Goal: Task Accomplishment & Management: Complete application form

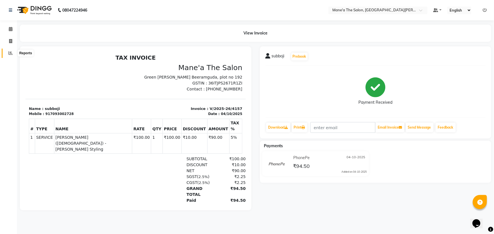
click at [11, 55] on icon at bounding box center [10, 53] width 4 height 4
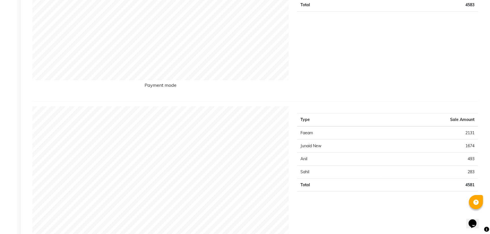
scroll to position [128, 0]
select select "7205"
select select "service"
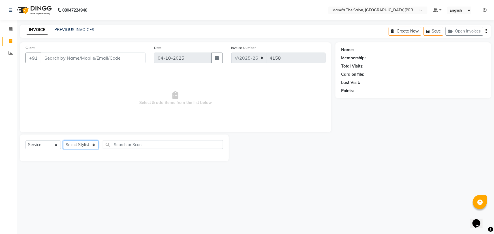
click at [94, 146] on select "Select Stylist Anil Faeam Junaid New Manager [PERSON_NAME] Owner Rani [PERSON_N…" at bounding box center [80, 145] width 35 height 9
select select "85411"
click at [63, 141] on select "Select Stylist Anil Faeam Junaid New Manager [PERSON_NAME] Owner Rani [PERSON_N…" at bounding box center [80, 145] width 35 height 9
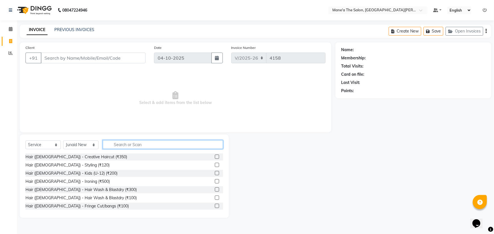
click at [131, 143] on input "text" at bounding box center [163, 144] width 120 height 9
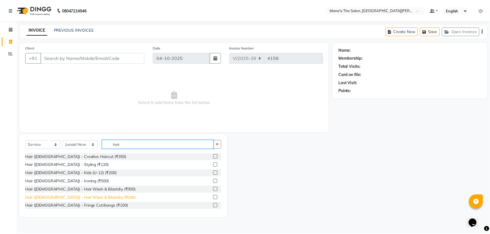
scroll to position [25, 0]
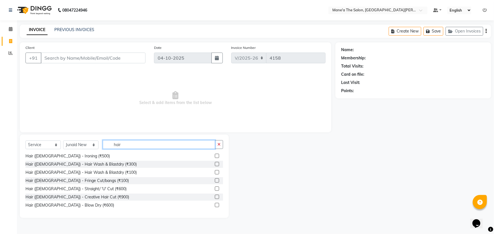
type input "hair"
click at [215, 197] on label at bounding box center [217, 197] width 4 height 4
click at [215, 197] on input "checkbox" at bounding box center [217, 198] width 4 height 4
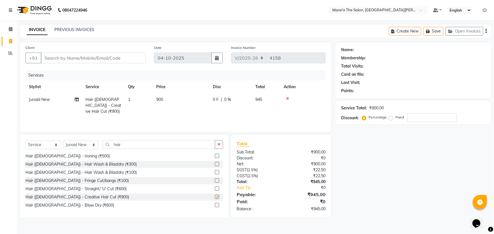
checkbox input "false"
click at [141, 146] on input "hair" at bounding box center [159, 144] width 112 height 9
type input "h"
click at [94, 144] on select "Select Stylist Anil Faeam Junaid New Manager [PERSON_NAME] Owner Rani [PERSON_N…" at bounding box center [80, 145] width 35 height 9
select select "87897"
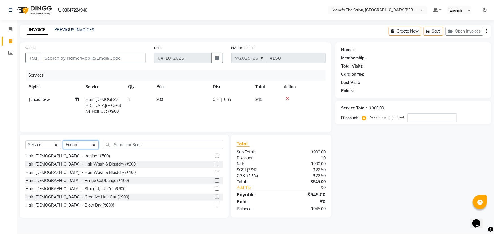
click at [63, 141] on select "Select Stylist Anil Faeam Junaid New Manager [PERSON_NAME] Owner Rani [PERSON_N…" at bounding box center [80, 145] width 35 height 9
click at [100, 197] on div "Hair ([DEMOGRAPHIC_DATA]) - Creative Hair Cut (₹900)" at bounding box center [124, 197] width 198 height 7
click at [215, 196] on label at bounding box center [217, 197] width 4 height 4
click at [215, 196] on input "checkbox" at bounding box center [217, 198] width 4 height 4
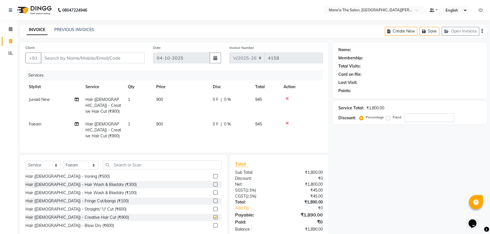
checkbox input "false"
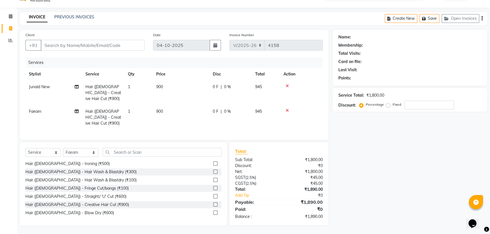
scroll to position [0, 0]
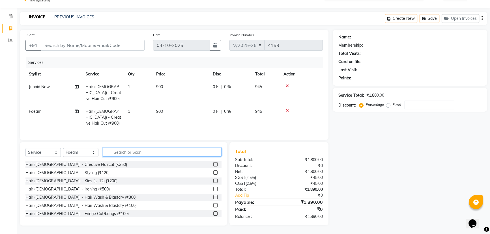
click at [123, 153] on input "text" at bounding box center [162, 152] width 119 height 9
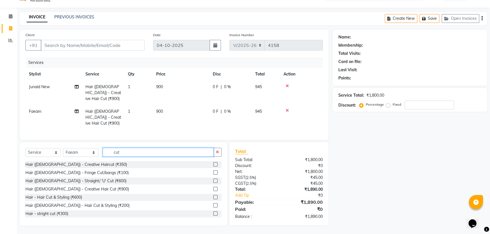
scroll to position [17, 0]
type input "c"
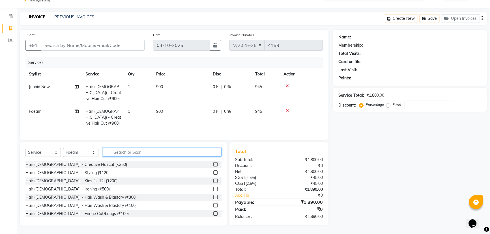
click at [141, 151] on input "text" at bounding box center [162, 152] width 119 height 9
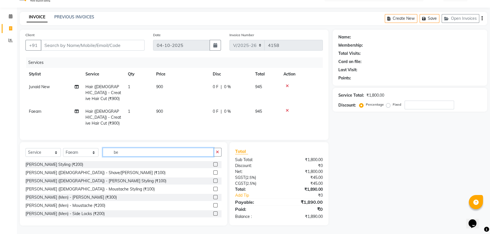
type input "b"
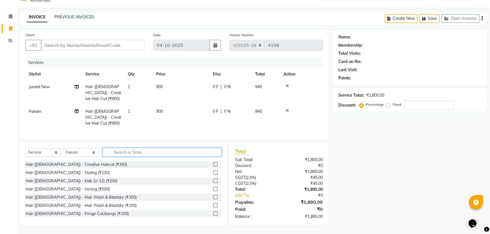
click at [134, 153] on input "text" at bounding box center [162, 152] width 119 height 9
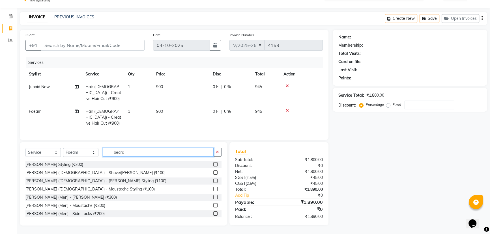
click at [136, 153] on input "beard" at bounding box center [158, 152] width 111 height 9
type input "b"
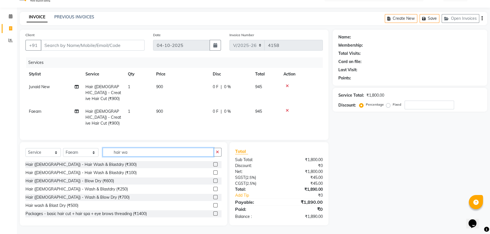
scroll to position [16, 0]
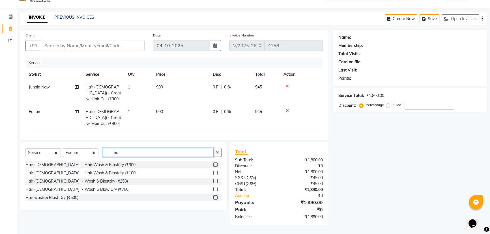
type input "h"
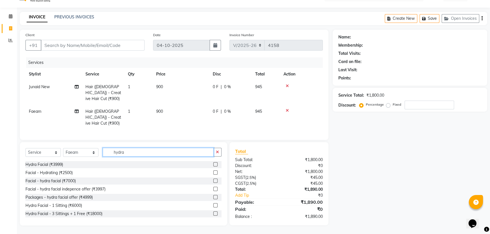
click at [194, 153] on input "hydra" at bounding box center [158, 152] width 111 height 9
type input "h"
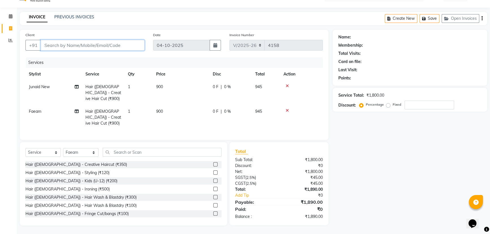
click at [93, 40] on input "Client" at bounding box center [93, 45] width 104 height 11
click at [76, 42] on input "Client" at bounding box center [93, 45] width 104 height 11
click at [288, 84] on icon at bounding box center [287, 86] width 3 height 4
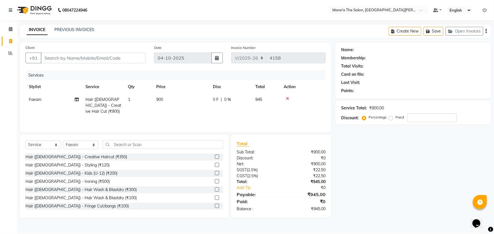
click at [288, 99] on icon at bounding box center [287, 99] width 3 height 4
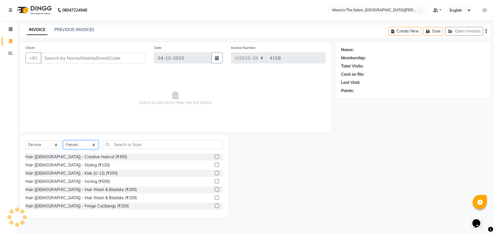
click at [96, 145] on select "Select Stylist Anil Faeam Junaid New Manager [PERSON_NAME] Owner Rani [PERSON_N…" at bounding box center [80, 145] width 35 height 9
select select "85409"
click at [63, 141] on select "Select Stylist Anil Faeam Junaid New Manager [PERSON_NAME] Owner Rani [PERSON_N…" at bounding box center [80, 145] width 35 height 9
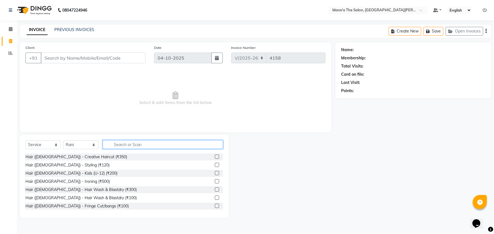
click at [131, 147] on input "text" at bounding box center [163, 144] width 120 height 9
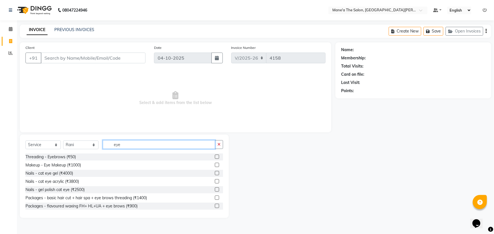
type input "eye"
click at [215, 157] on label at bounding box center [217, 157] width 4 height 4
click at [215, 157] on input "checkbox" at bounding box center [217, 157] width 4 height 4
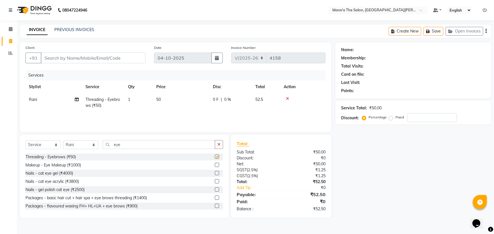
checkbox input "false"
click at [207, 144] on input "eye" at bounding box center [159, 144] width 112 height 9
type input "e"
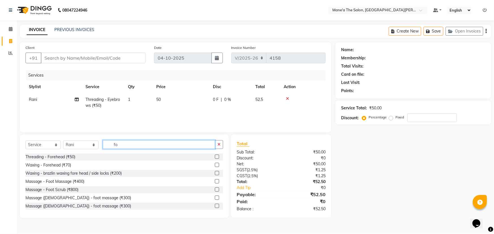
type input "fo"
click at [215, 156] on label at bounding box center [217, 157] width 4 height 4
click at [215, 156] on input "checkbox" at bounding box center [217, 157] width 4 height 4
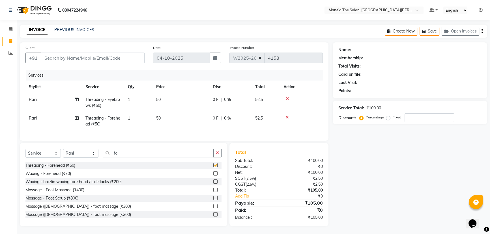
checkbox input "false"
click at [196, 156] on input "fo" at bounding box center [158, 153] width 111 height 9
type input "f"
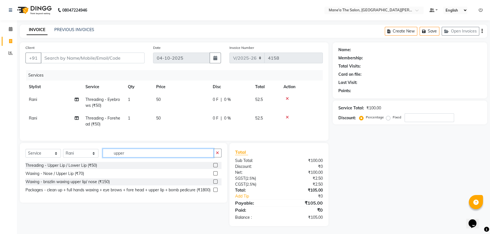
type input "upper"
click at [214, 168] on label at bounding box center [215, 165] width 4 height 4
click at [214, 168] on input "checkbox" at bounding box center [215, 166] width 4 height 4
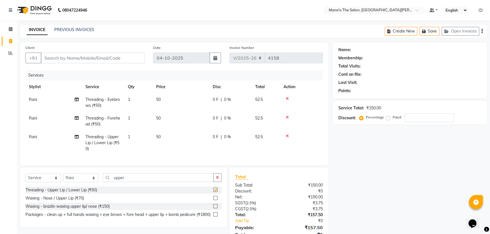
checkbox input "false"
click at [113, 58] on input "Client" at bounding box center [93, 58] width 104 height 11
type input "7"
type input "0"
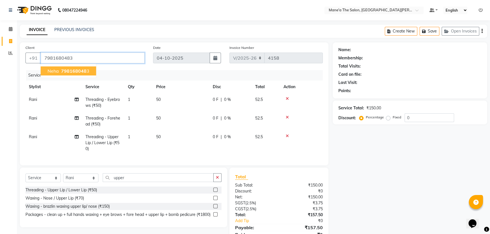
type input "7981680483"
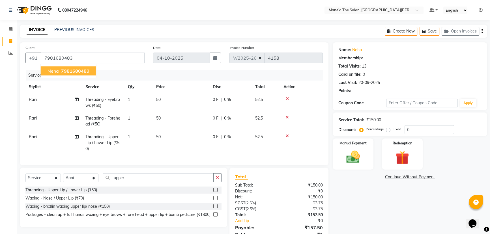
select select "1: Object"
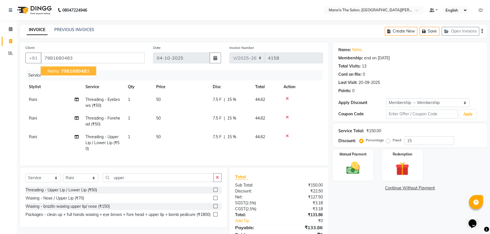
click at [87, 70] on ngb-highlight "798168048 3" at bounding box center [74, 71] width 29 height 6
type input "0"
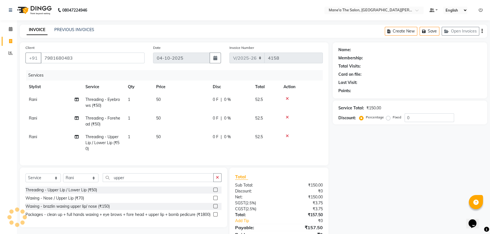
select select "1: Object"
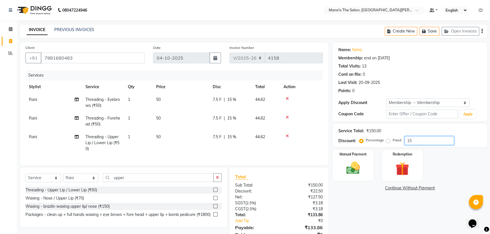
click at [413, 139] on input "15" at bounding box center [430, 140] width 50 height 9
type input "1"
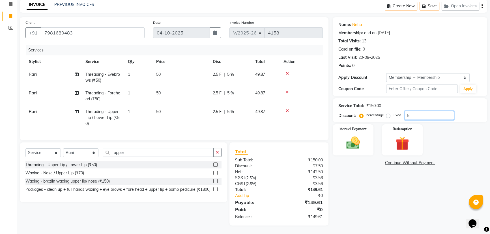
scroll to position [3, 0]
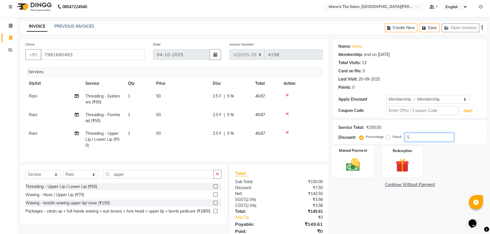
type input "5"
click at [351, 169] on img at bounding box center [353, 165] width 23 height 16
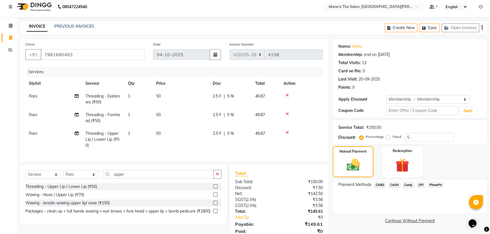
click at [421, 185] on span "UPI" at bounding box center [421, 185] width 9 height 7
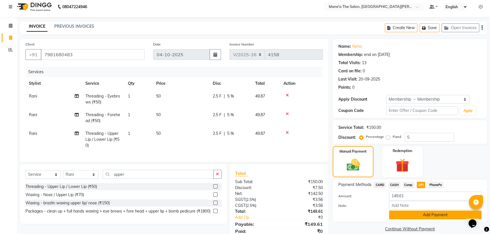
click at [417, 217] on button "Add Payment" at bounding box center [435, 215] width 93 height 9
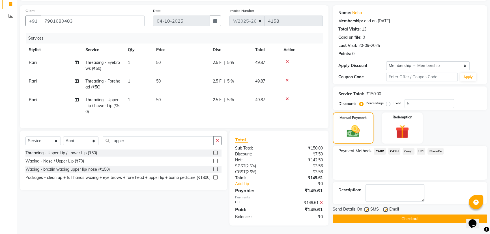
scroll to position [41, 0]
click at [411, 215] on button "Checkout" at bounding box center [410, 219] width 155 height 9
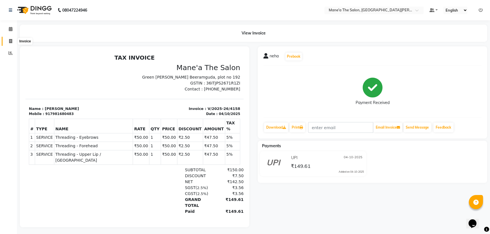
click at [11, 41] on icon at bounding box center [10, 41] width 3 height 4
select select "service"
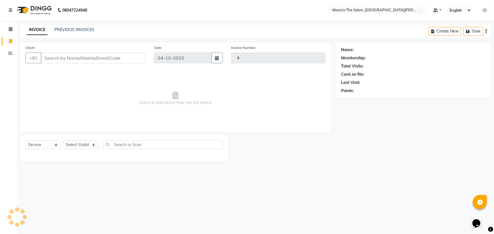
type input "4159"
select select "7205"
click at [50, 57] on input "Client" at bounding box center [93, 58] width 105 height 11
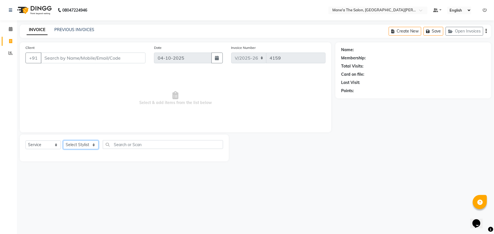
click at [93, 145] on select "Select Stylist Anil Faeam Junaid New Manager [PERSON_NAME] Owner Rani [PERSON_N…" at bounding box center [80, 145] width 35 height 9
select select "87897"
click at [63, 141] on select "Select Stylist Anil Faeam Junaid New Manager [PERSON_NAME] Owner Rani [PERSON_N…" at bounding box center [80, 145] width 35 height 9
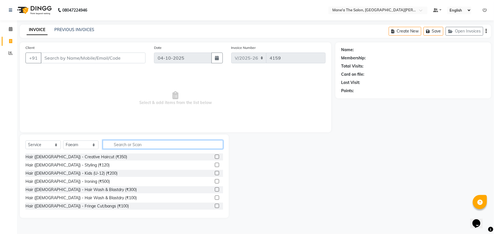
click at [118, 144] on input "text" at bounding box center [163, 144] width 120 height 9
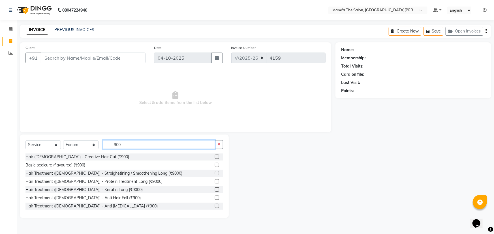
type input "900"
click at [215, 156] on label at bounding box center [217, 157] width 4 height 4
click at [215, 156] on input "checkbox" at bounding box center [217, 157] width 4 height 4
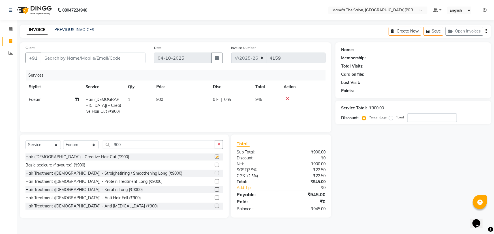
checkbox input "false"
click at [189, 145] on input "900" at bounding box center [159, 144] width 112 height 9
type input "9"
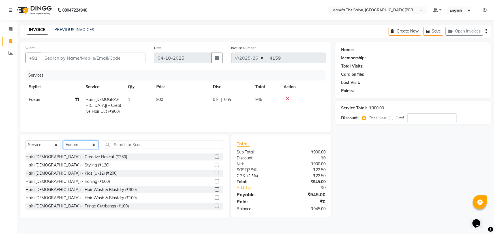
click at [94, 145] on select "Select Stylist Anil Faeam Junaid New Manager [PERSON_NAME] Owner Rani [PERSON_N…" at bounding box center [80, 145] width 35 height 9
select select "85411"
click at [63, 141] on select "Select Stylist Anil Faeam Junaid New Manager [PERSON_NAME] Owner Rani [PERSON_N…" at bounding box center [80, 145] width 35 height 9
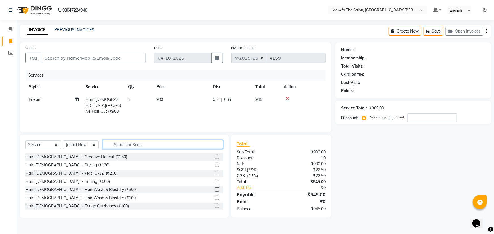
click at [113, 145] on input "text" at bounding box center [163, 144] width 120 height 9
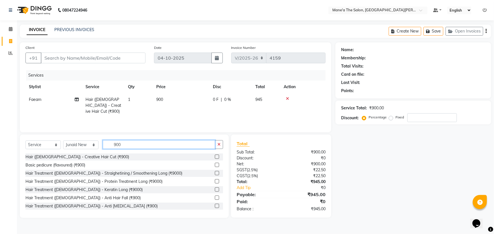
type input "900"
click at [215, 158] on label at bounding box center [217, 157] width 4 height 4
click at [215, 158] on input "checkbox" at bounding box center [217, 157] width 4 height 4
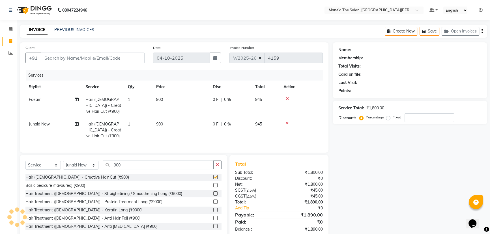
checkbox input "false"
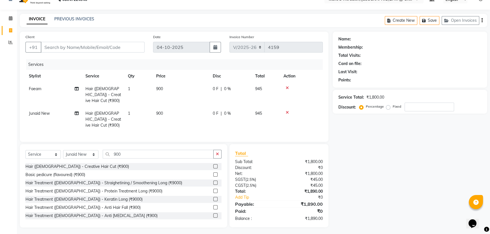
scroll to position [17, 0]
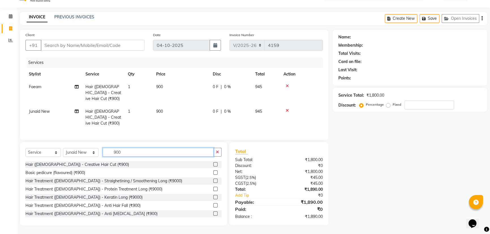
click at [133, 151] on input "900" at bounding box center [158, 152] width 111 height 9
click at [155, 154] on input "900" at bounding box center [158, 152] width 111 height 9
type input "9"
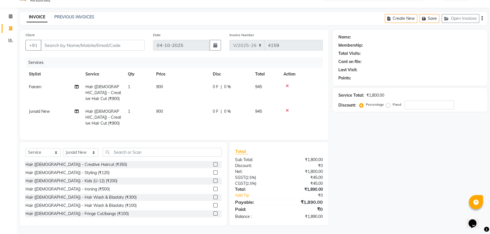
click at [284, 84] on div at bounding box center [302, 86] width 36 height 4
click at [288, 84] on icon at bounding box center [287, 86] width 3 height 4
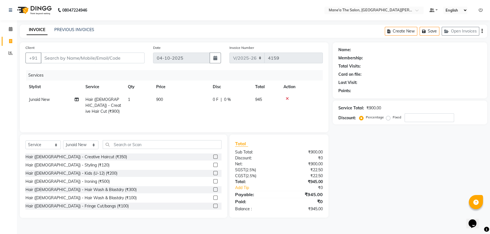
scroll to position [0, 0]
click at [288, 97] on icon at bounding box center [287, 99] width 3 height 4
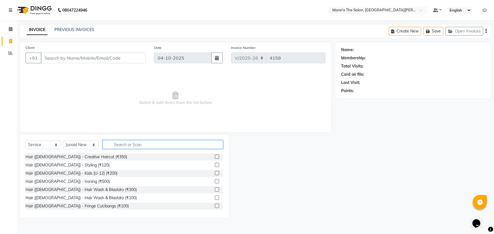
click at [136, 144] on input "text" at bounding box center [163, 144] width 120 height 9
type input "cut"
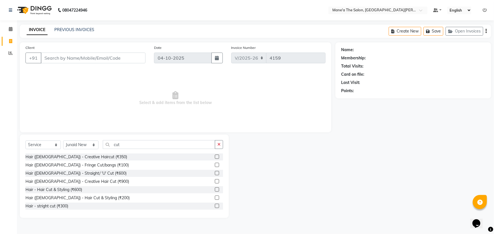
click at [79, 206] on div "Hair - stright cut (₹300)" at bounding box center [124, 206] width 198 height 7
click at [215, 207] on label at bounding box center [217, 206] width 4 height 4
click at [215, 207] on input "checkbox" at bounding box center [217, 207] width 4 height 4
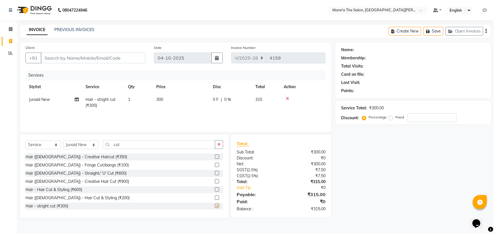
checkbox input "false"
click at [103, 59] on input "Client" at bounding box center [93, 58] width 105 height 11
type input "9"
type input "0"
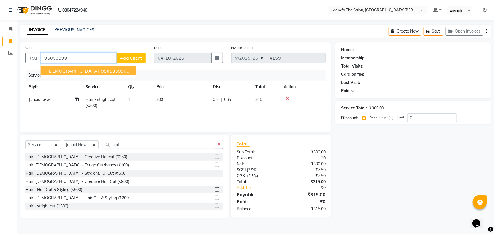
click at [101, 72] on span "95053399" at bounding box center [112, 71] width 23 height 6
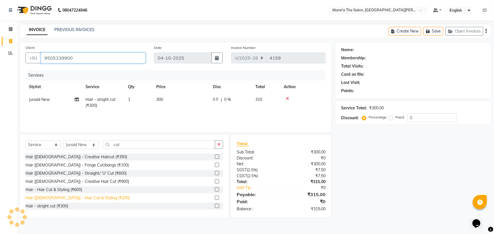
type input "9505339900"
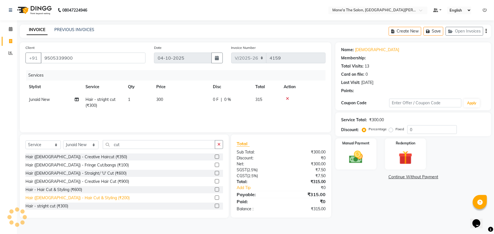
select select "1: Object"
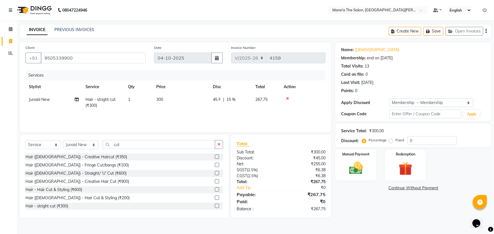
type input "15"
click at [215, 198] on label at bounding box center [217, 198] width 4 height 4
click at [215, 198] on input "checkbox" at bounding box center [217, 198] width 4 height 4
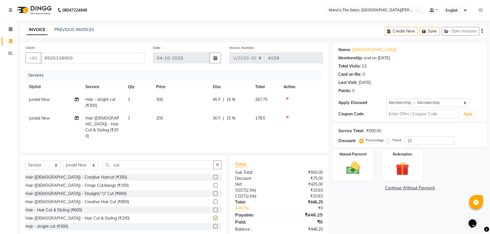
checkbox input "false"
click at [411, 141] on input "15" at bounding box center [430, 140] width 50 height 9
type input "1"
type input "5"
click at [288, 99] on icon at bounding box center [287, 99] width 3 height 4
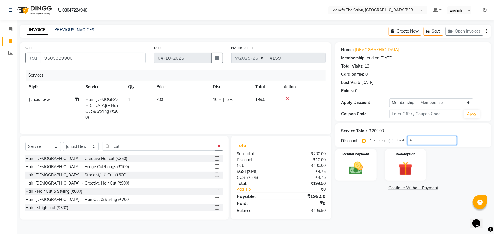
click at [413, 140] on input "5" at bounding box center [432, 140] width 50 height 9
type input "10"
click at [357, 173] on img at bounding box center [355, 168] width 23 height 16
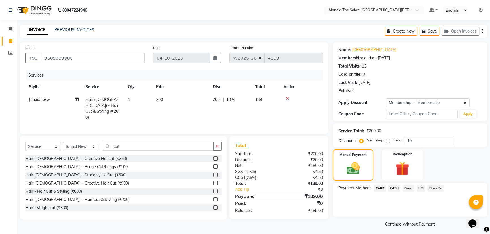
click at [420, 190] on span "UPI" at bounding box center [421, 188] width 9 height 7
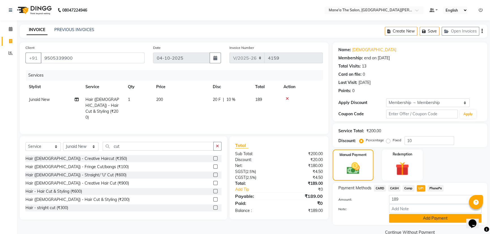
click at [418, 218] on button "Add Payment" at bounding box center [435, 218] width 93 height 9
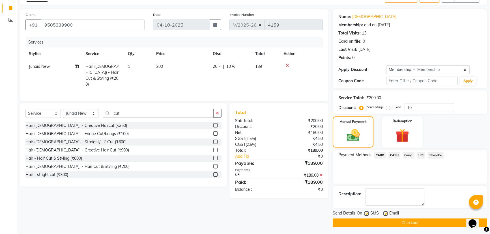
scroll to position [34, 0]
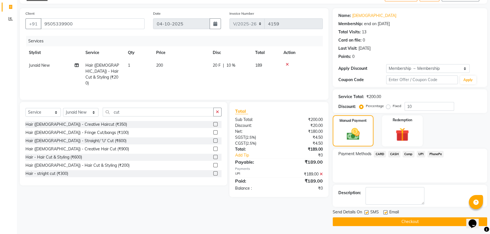
click at [48, 65] on span "Junaid New" at bounding box center [39, 65] width 21 height 5
select select "85411"
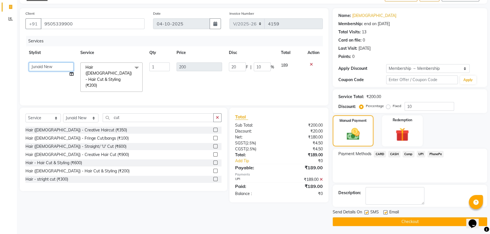
click at [65, 65] on select "Anil Faeam Junaid New Manager [PERSON_NAME] Owner Rani [PERSON_NAME] [PERSON_NA…" at bounding box center [51, 67] width 45 height 9
click at [397, 222] on button "Checkout" at bounding box center [410, 222] width 155 height 9
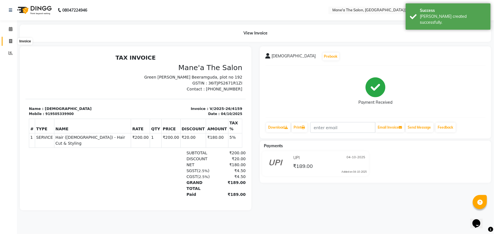
click at [10, 41] on icon at bounding box center [10, 41] width 3 height 4
select select "service"
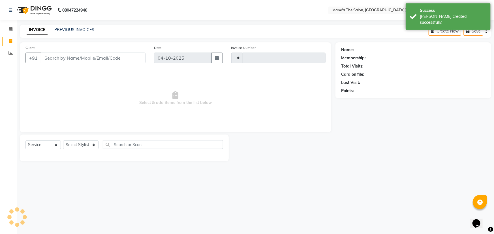
type input "4160"
select select "7205"
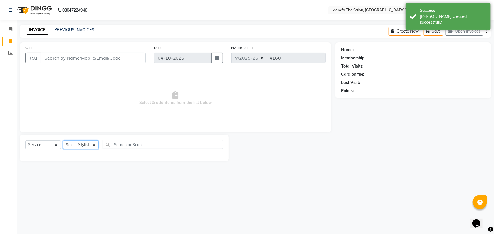
click at [94, 145] on select "Select Stylist Anil Faeam Junaid New Manager [PERSON_NAME] Owner Rani [PERSON_N…" at bounding box center [80, 145] width 35 height 9
select select "87897"
click at [63, 141] on select "Select Stylist Anil Faeam Junaid New Manager [PERSON_NAME] Owner Rani [PERSON_N…" at bounding box center [80, 145] width 35 height 9
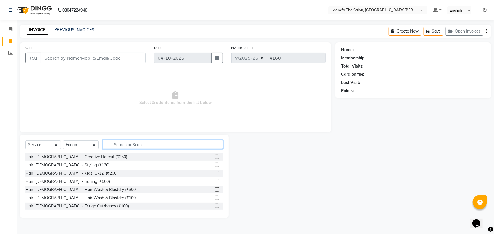
click at [110, 145] on input "text" at bounding box center [163, 144] width 120 height 9
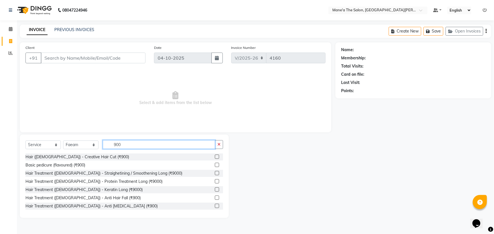
type input "900"
click at [215, 158] on label at bounding box center [217, 157] width 4 height 4
click at [215, 158] on input "checkbox" at bounding box center [217, 157] width 4 height 4
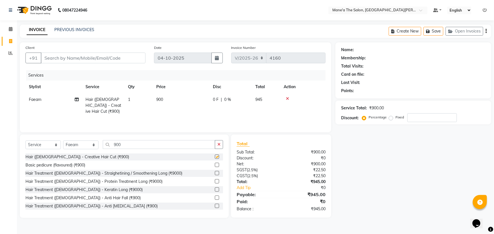
checkbox input "false"
click at [156, 144] on input "900" at bounding box center [159, 144] width 112 height 9
type input "9"
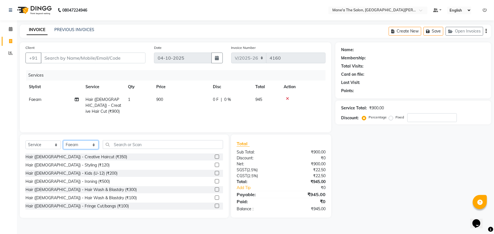
click at [94, 146] on select "Select Stylist Anil Faeam Junaid New Manager [PERSON_NAME] Owner Rani [PERSON_N…" at bounding box center [80, 145] width 35 height 9
select select "85411"
click at [63, 141] on select "Select Stylist Anil Faeam Junaid New Manager [PERSON_NAME] Owner Rani [PERSON_N…" at bounding box center [80, 145] width 35 height 9
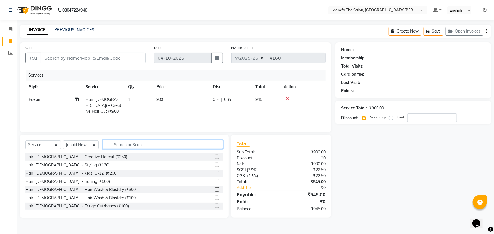
click at [112, 144] on input "text" at bounding box center [163, 144] width 120 height 9
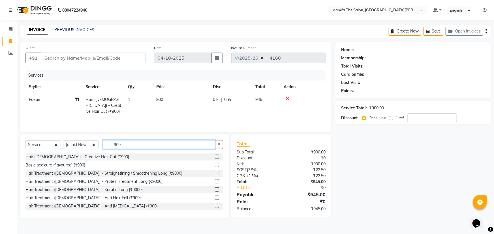
type input "900"
click at [118, 155] on div "Hair ([DEMOGRAPHIC_DATA]) - Creative Hair Cut (₹900)" at bounding box center [124, 157] width 198 height 7
click at [215, 156] on label at bounding box center [217, 157] width 4 height 4
click at [215, 156] on input "checkbox" at bounding box center [217, 157] width 4 height 4
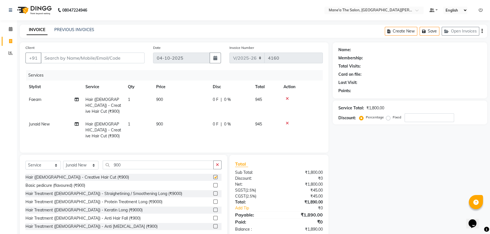
checkbox input "false"
click at [106, 57] on input "Client" at bounding box center [93, 58] width 104 height 11
type input "9"
type input "0"
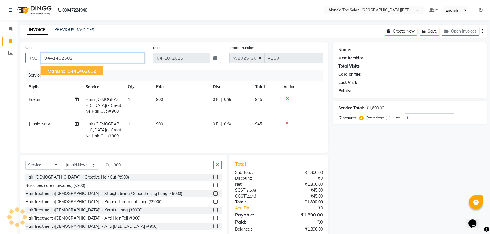
type input "9441462602"
select select "1: Object"
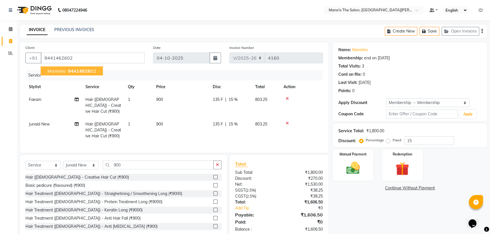
click at [91, 72] on ngb-highlight "94414626 02" at bounding box center [81, 71] width 29 height 6
type input "0"
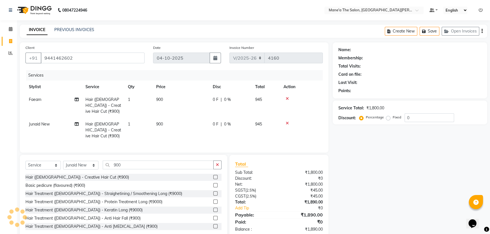
select select "1: Object"
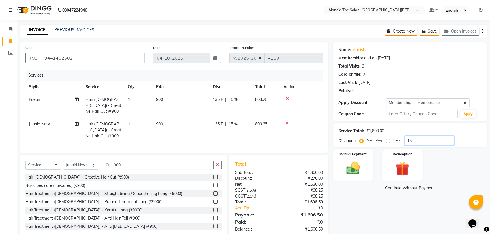
click at [427, 140] on input "15" at bounding box center [430, 140] width 50 height 9
type input "1"
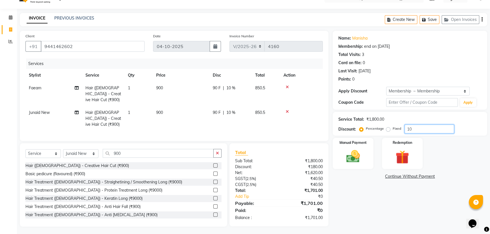
scroll to position [17, 0]
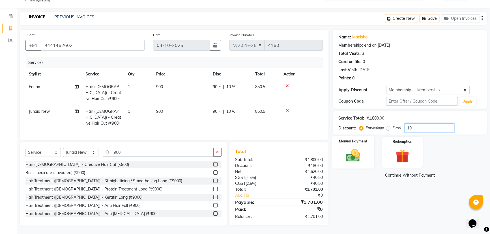
type input "10"
click at [358, 163] on div "Manual Payment" at bounding box center [353, 152] width 42 height 32
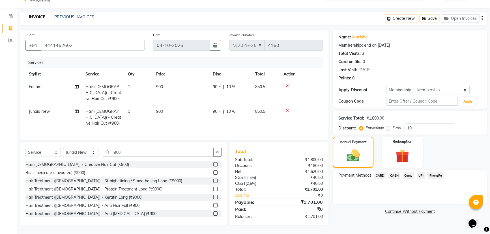
click at [422, 173] on span "UPI" at bounding box center [421, 176] width 9 height 7
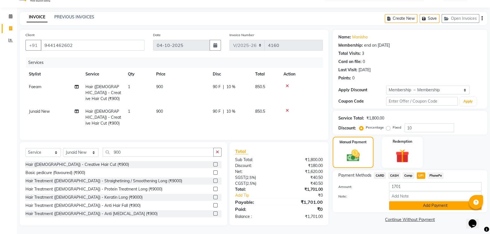
click at [420, 202] on button "Add Payment" at bounding box center [435, 205] width 93 height 9
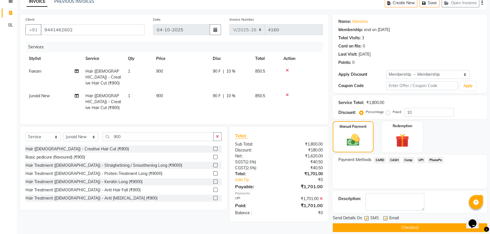
scroll to position [34, 0]
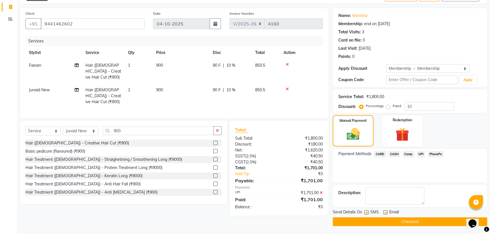
click at [394, 224] on button "Checkout" at bounding box center [410, 222] width 155 height 9
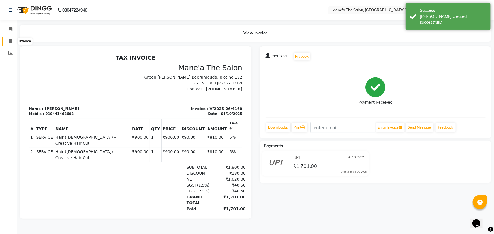
click at [9, 41] on icon at bounding box center [10, 41] width 3 height 4
select select "service"
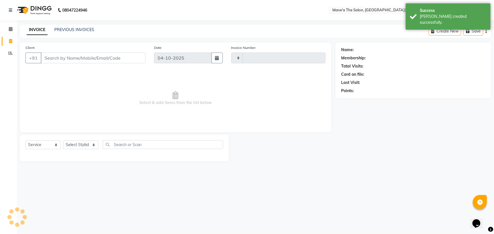
type input "4161"
select select "7205"
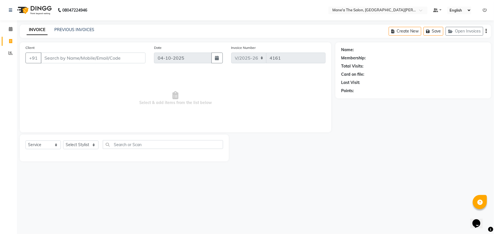
drag, startPoint x: 106, startPoint y: 57, endPoint x: 104, endPoint y: 62, distance: 4.9
click at [105, 59] on div "Client +91" at bounding box center [85, 56] width 128 height 23
click at [125, 149] on input "text" at bounding box center [163, 144] width 120 height 9
type input "h"
type input "200"
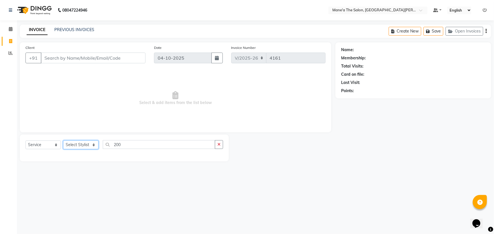
click at [93, 144] on select "Select Stylist Anil Faeam Junaid New Manager [PERSON_NAME] Owner Rani [PERSON_N…" at bounding box center [80, 145] width 35 height 9
select select "82059"
click at [63, 141] on select "Select Stylist Anil Faeam Junaid New Manager [PERSON_NAME] Owner Rani [PERSON_N…" at bounding box center [80, 145] width 35 height 9
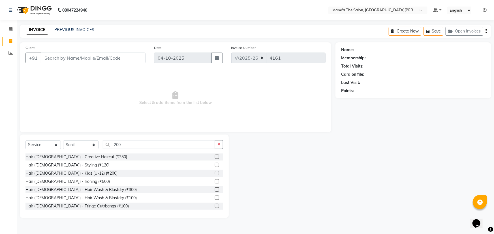
click at [87, 175] on div "Hair ([DEMOGRAPHIC_DATA]) - Kids (U-12) (₹200)" at bounding box center [124, 173] width 198 height 7
click at [131, 147] on input "200" at bounding box center [159, 144] width 112 height 9
type input "2"
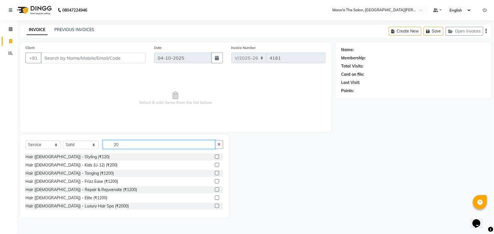
type input "200"
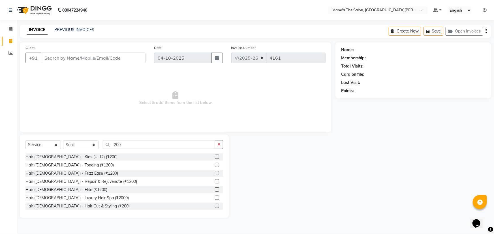
click at [215, 206] on label at bounding box center [217, 206] width 4 height 4
click at [215, 206] on input "checkbox" at bounding box center [217, 207] width 4 height 4
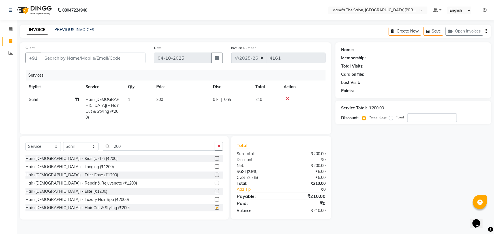
checkbox input "false"
click at [123, 145] on input "200" at bounding box center [159, 146] width 112 height 9
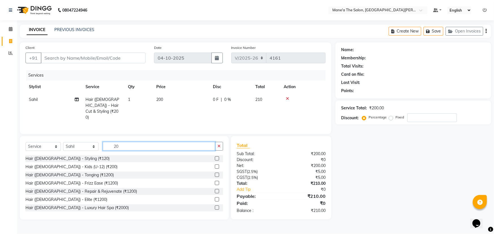
type input "2"
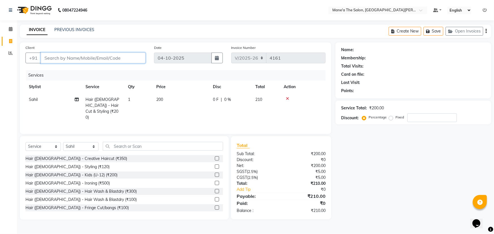
click at [109, 56] on input "Client" at bounding box center [93, 58] width 105 height 11
type input "8"
type input "0"
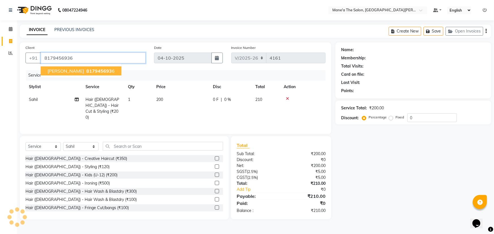
type input "8179456936"
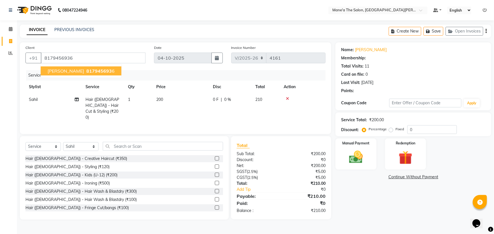
select select "1: Object"
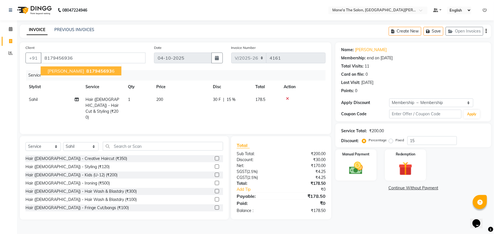
click at [86, 69] on span "817945693" at bounding box center [98, 71] width 25 height 6
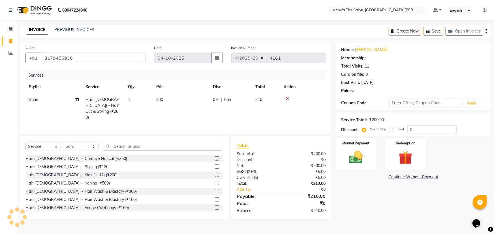
type input "15"
select select "1: Object"
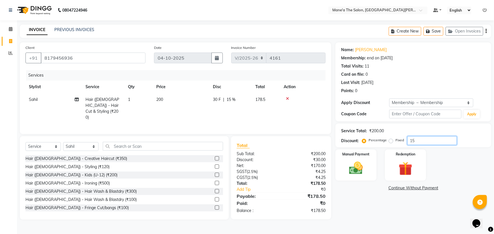
click at [416, 139] on input "15" at bounding box center [432, 140] width 50 height 9
type input "1"
type input "10"
click at [363, 174] on img at bounding box center [355, 168] width 23 height 16
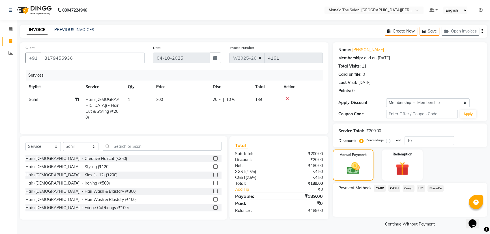
click at [423, 190] on span "UPI" at bounding box center [421, 188] width 9 height 7
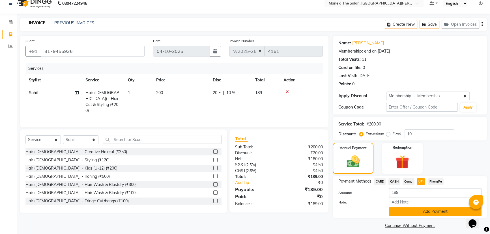
scroll to position [11, 0]
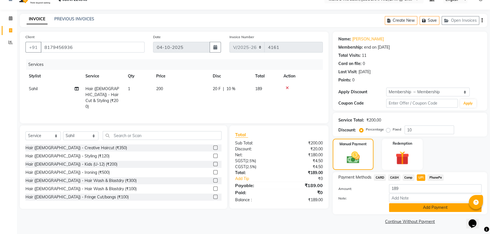
click at [418, 208] on button "Add Payment" at bounding box center [435, 207] width 93 height 9
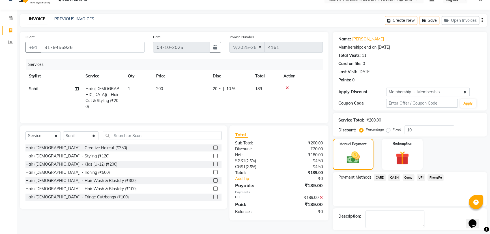
scroll to position [34, 0]
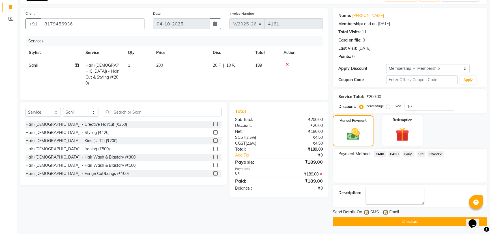
click at [406, 219] on button "Checkout" at bounding box center [410, 222] width 155 height 9
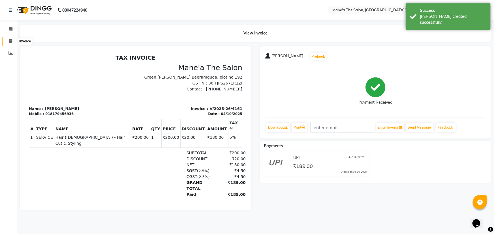
click at [10, 40] on icon at bounding box center [10, 41] width 3 height 4
select select "service"
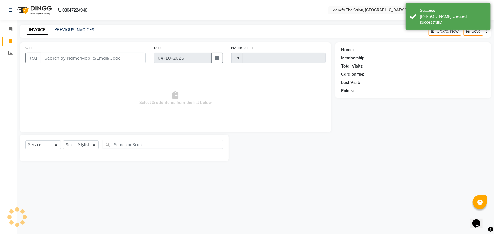
type input "4162"
select select "7205"
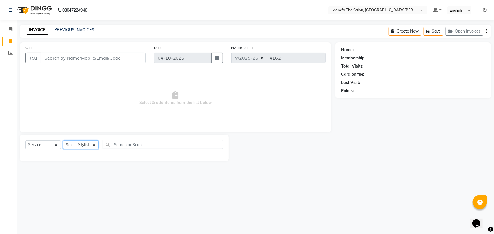
click at [94, 141] on select "Select Stylist Anil Faeam Junaid New Manager [PERSON_NAME] Owner Rani [PERSON_N…" at bounding box center [80, 145] width 35 height 9
select select "85411"
click at [63, 141] on select "Select Stylist Anil Faeam Junaid New Manager [PERSON_NAME] Owner Rani [PERSON_N…" at bounding box center [80, 145] width 35 height 9
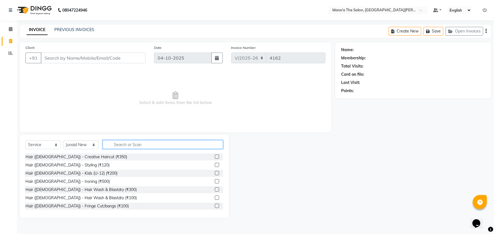
click at [123, 143] on input "text" at bounding box center [163, 144] width 120 height 9
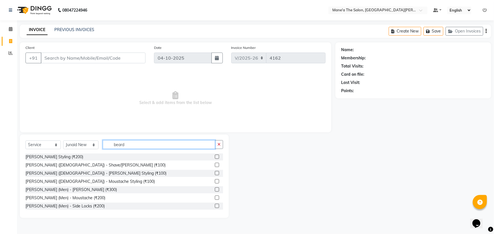
type input "beard"
click at [215, 173] on label at bounding box center [217, 173] width 4 height 4
click at [215, 173] on input "checkbox" at bounding box center [217, 174] width 4 height 4
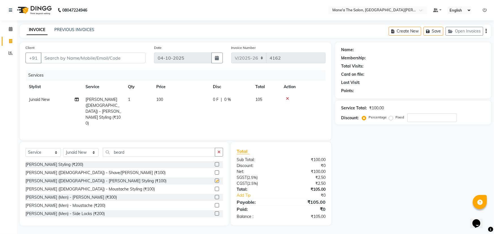
checkbox input "false"
click at [67, 57] on input "Client" at bounding box center [93, 58] width 105 height 11
type input "9"
type input "0"
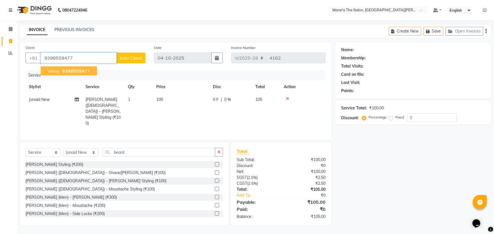
type input "9398559477"
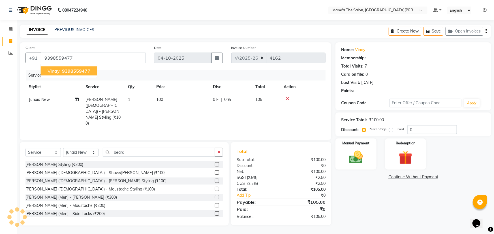
type input "15"
select select "1: Object"
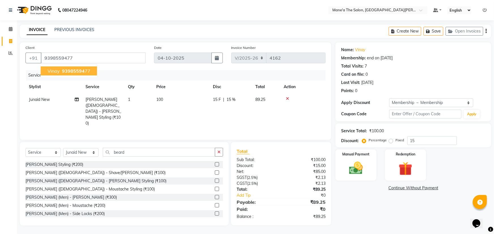
click at [61, 72] on ngb-highlight "93985594 77" at bounding box center [75, 71] width 29 height 6
type input "0"
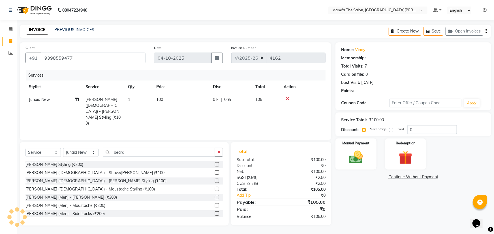
select select "1: Object"
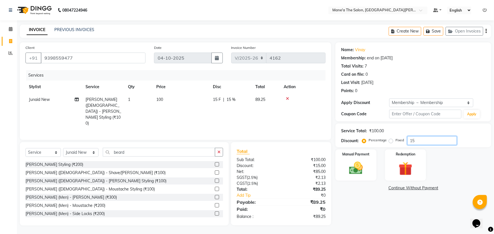
click at [416, 141] on input "15" at bounding box center [432, 140] width 50 height 9
type input "1"
type input "10"
click at [350, 175] on img at bounding box center [355, 168] width 23 height 16
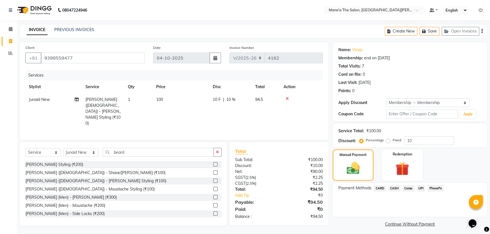
click at [420, 190] on span "UPI" at bounding box center [421, 188] width 9 height 7
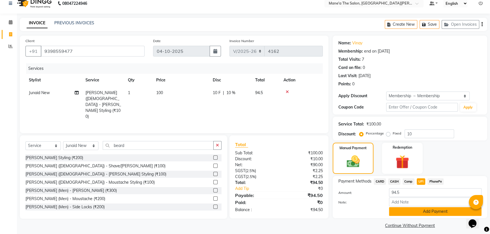
scroll to position [11, 0]
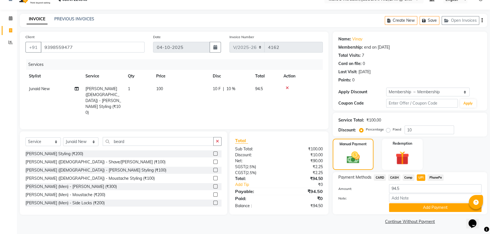
click at [413, 206] on button "Add Payment" at bounding box center [435, 207] width 93 height 9
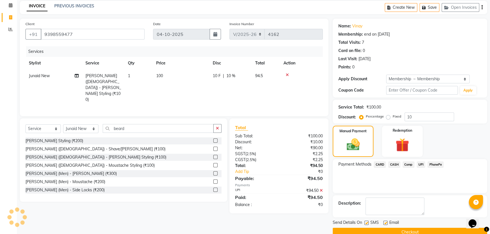
scroll to position [34, 0]
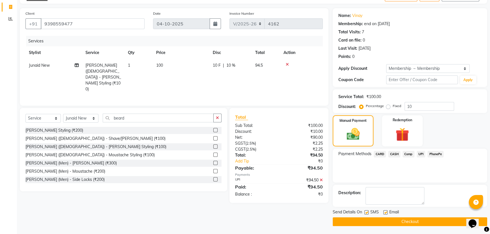
click at [392, 221] on button "Checkout" at bounding box center [410, 222] width 155 height 9
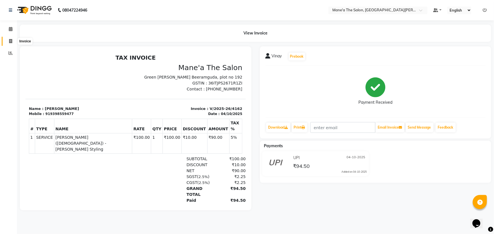
click at [11, 40] on icon at bounding box center [10, 41] width 3 height 4
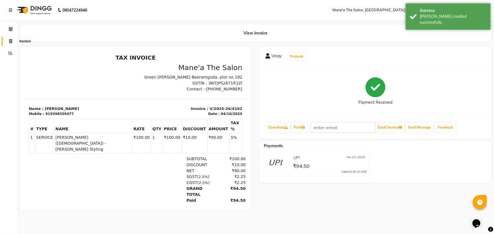
select select "7205"
select select "service"
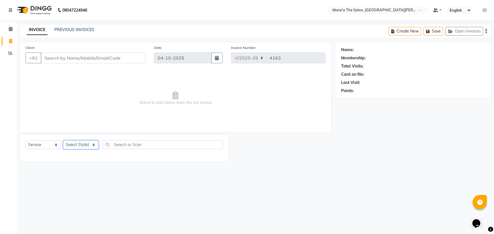
click at [91, 145] on select "Select Stylist Anil Faeam Junaid New Manager [PERSON_NAME] Owner Rani [PERSON_N…" at bounding box center [80, 145] width 35 height 9
select select "87897"
click at [63, 141] on select "Select Stylist Anil Faeam Junaid New Manager [PERSON_NAME] Owner Rani [PERSON_N…" at bounding box center [80, 145] width 35 height 9
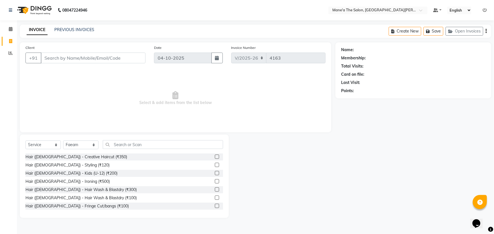
click at [120, 141] on div "Select Service Product Membership Package Voucher Prepaid Gift Card Select Styl…" at bounding box center [124, 176] width 209 height 83
click at [125, 146] on input "text" at bounding box center [163, 144] width 120 height 9
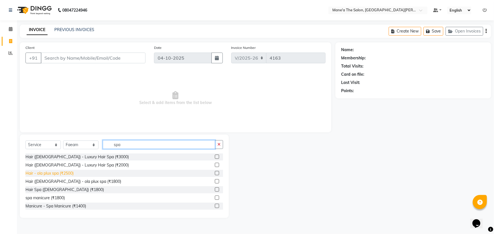
scroll to position [25, 0]
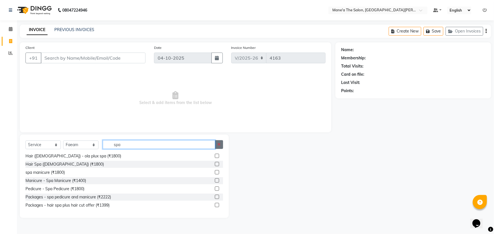
type input "spa"
click at [217, 147] on button "button" at bounding box center [219, 144] width 8 height 9
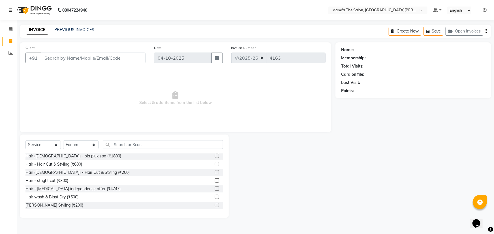
click at [10, 8] on icon at bounding box center [10, 10] width 3 height 4
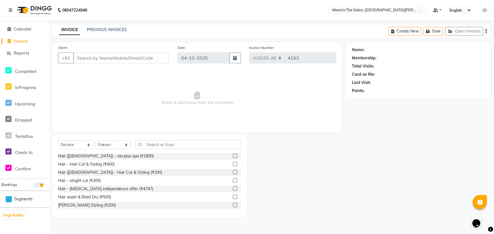
click at [117, 9] on nav "08047224946 Select Location × Mane'a The Salon, Green [PERSON_NAME] Default Pan…" at bounding box center [247, 10] width 494 height 20
click at [61, 19] on nav "08047224946 Select Location × Mane'a The Salon, Green [PERSON_NAME] Default Pan…" at bounding box center [247, 10] width 494 height 20
click at [8, 11] on div "08047224946" at bounding box center [48, 10] width 87 height 16
click at [10, 9] on icon at bounding box center [10, 10] width 3 height 4
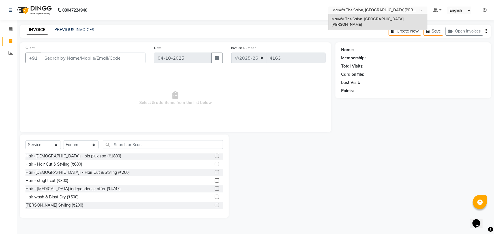
click at [417, 10] on div at bounding box center [377, 11] width 99 height 6
click at [420, 9] on span at bounding box center [422, 12] width 7 height 6
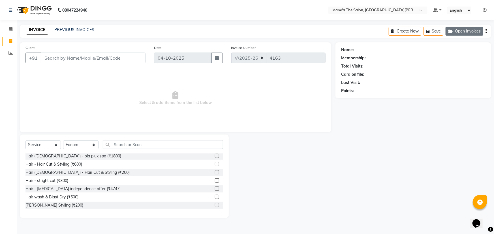
click at [466, 31] on button "Open Invoices" at bounding box center [464, 31] width 38 height 9
click at [468, 11] on select "English ENGLISH Español العربية मराठी हिंदी ગુજરાતી தமிழ் 中文" at bounding box center [459, 11] width 24 height 8
click at [354, 31] on div "INVOICE PREVIOUS INVOICES Create New Save" at bounding box center [255, 31] width 471 height 13
click at [55, 142] on select "Select Service Product Membership Package Voucher Prepaid Gift Card" at bounding box center [42, 145] width 35 height 9
click at [74, 128] on div "Client +91 Date [DATE] Invoice Number V/2025 V/[PHONE_NUMBER] Select & add item…" at bounding box center [175, 87] width 311 height 90
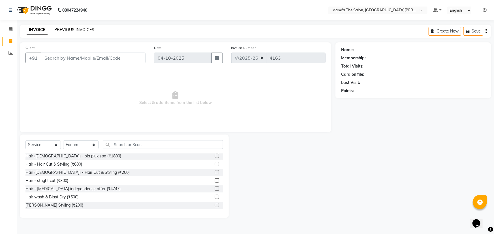
click at [73, 28] on link "PREVIOUS INVOICES" at bounding box center [74, 29] width 40 height 5
click at [84, 143] on select "Select Stylist Anil Faeam Junaid New Manager [PERSON_NAME] Owner Rani [PERSON_N…" at bounding box center [80, 145] width 35 height 9
select select "93517"
click at [63, 141] on select "Select Stylist Anil Faeam Junaid New Manager [PERSON_NAME] Owner Rani [PERSON_N…" at bounding box center [80, 145] width 35 height 9
click at [131, 145] on input "text" at bounding box center [163, 144] width 120 height 9
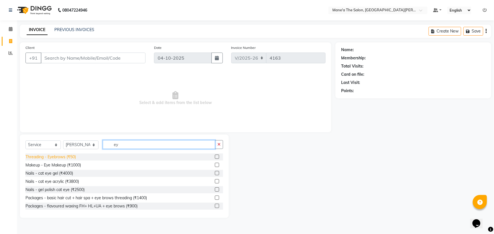
type input "ey"
click at [71, 156] on div "Threading - Eyebrows (₹50)" at bounding box center [50, 157] width 50 height 6
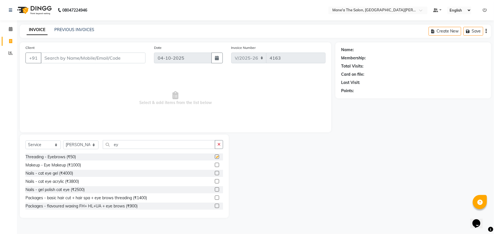
checkbox input "false"
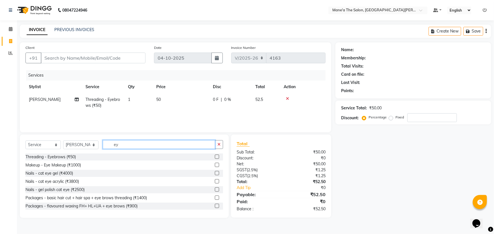
click at [127, 147] on input "ey" at bounding box center [159, 144] width 112 height 9
type input "e"
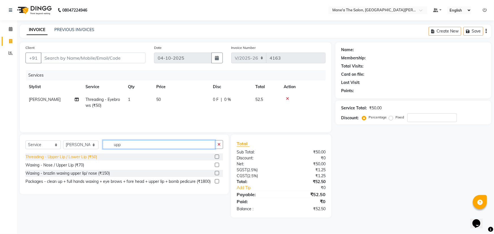
type input "upp"
click at [68, 158] on div "Threading - Upper Lip / Lower Lip (₹50)" at bounding box center [61, 157] width 72 height 6
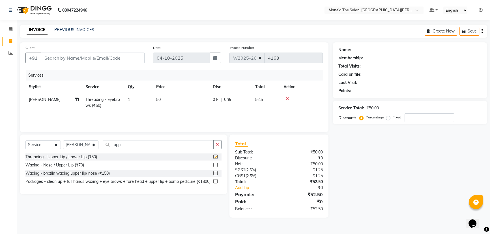
checkbox input "false"
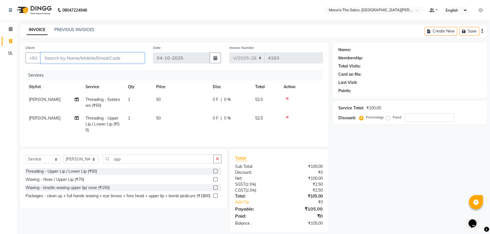
click at [98, 62] on input "Client" at bounding box center [93, 58] width 104 height 11
type input "9"
type input "0"
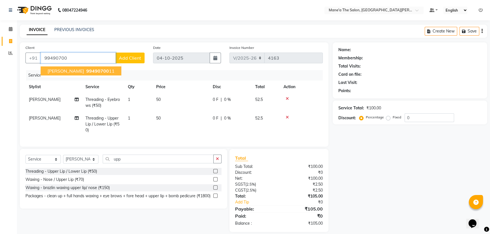
click at [86, 71] on span "99490700" at bounding box center [97, 71] width 23 height 6
type input "9949070011"
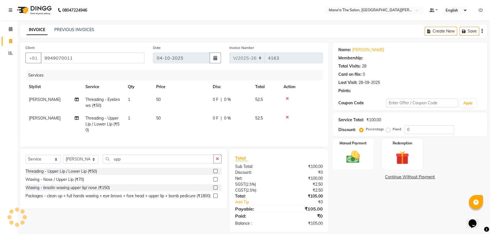
select select "1: Object"
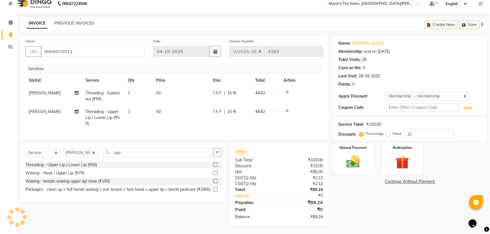
scroll to position [10, 0]
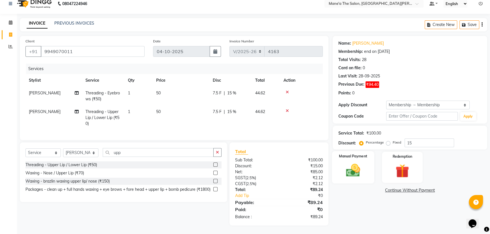
click at [353, 167] on img at bounding box center [353, 170] width 23 height 16
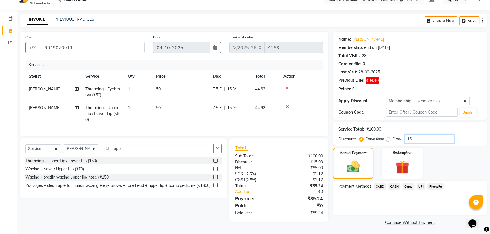
click at [428, 139] on input "15" at bounding box center [430, 139] width 50 height 9
type input "1"
type input "10"
click at [435, 184] on span "PhonePe" at bounding box center [436, 187] width 16 height 7
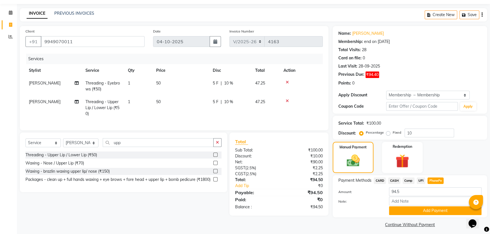
scroll to position [20, 0]
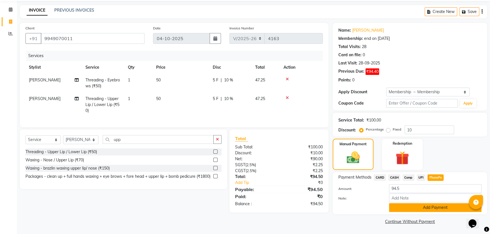
click at [423, 211] on button "Add Payment" at bounding box center [435, 207] width 93 height 9
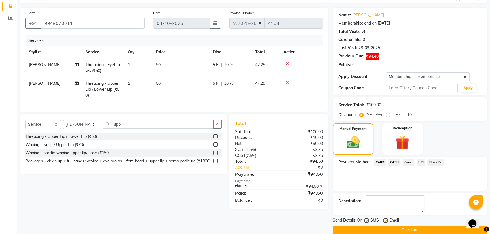
scroll to position [43, 0]
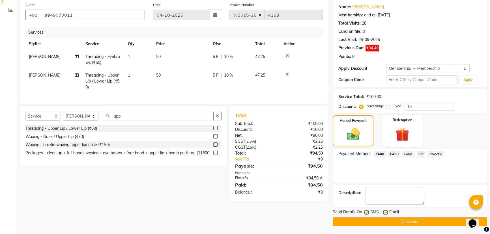
click at [447, 223] on button "Checkout" at bounding box center [410, 222] width 155 height 9
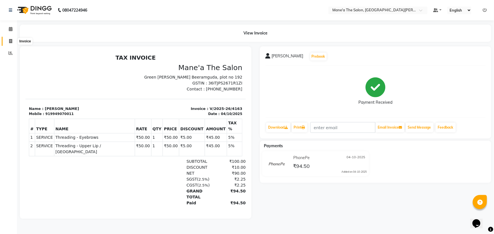
click at [9, 42] on icon at bounding box center [10, 41] width 3 height 4
select select "7205"
select select "service"
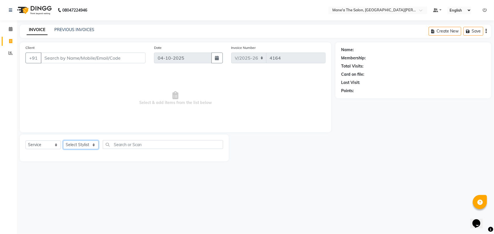
drag, startPoint x: 70, startPoint y: 146, endPoint x: 91, endPoint y: 181, distance: 41.5
click at [75, 153] on div "Select Service Product Membership Package Voucher Prepaid Gift Card Select Styl…" at bounding box center [124, 148] width 209 height 27
select select "85409"
click at [63, 141] on select "Select Stylist Anil Faeam Junaid New Manager [PERSON_NAME] Owner Rani [PERSON_N…" at bounding box center [80, 145] width 35 height 9
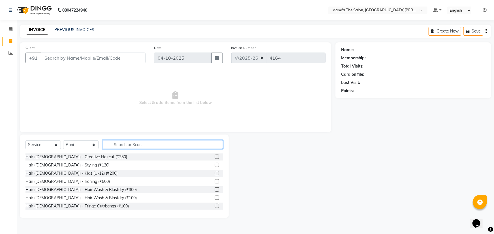
click at [125, 140] on input "text" at bounding box center [163, 144] width 120 height 9
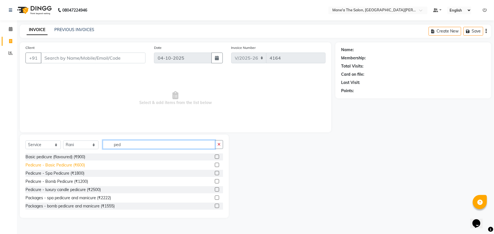
type input "ped"
click at [81, 164] on div "Pedicure - Basic Pedicure (₹600)" at bounding box center [54, 165] width 59 height 6
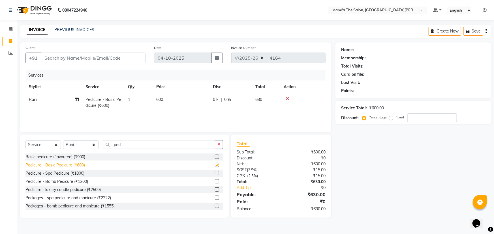
checkbox input "false"
click at [133, 147] on input "ped" at bounding box center [159, 144] width 112 height 9
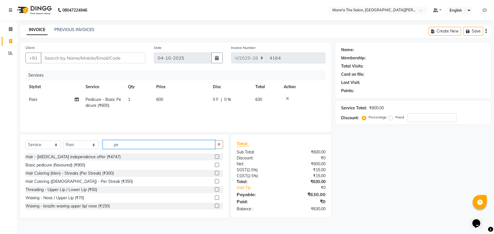
type input "p"
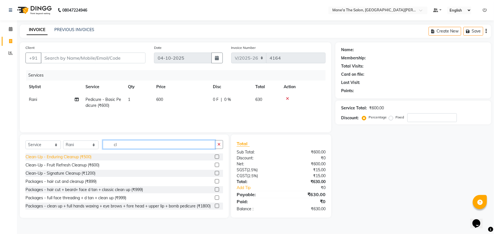
type input "cl"
click at [76, 160] on div "Clean-Up - Enduring Cleanup (₹500)" at bounding box center [58, 157] width 66 height 6
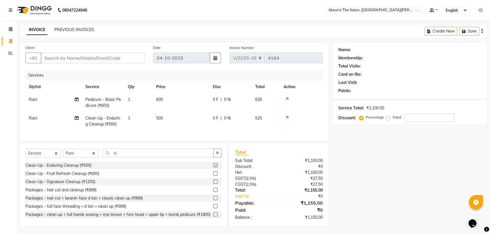
checkbox input "false"
click at [125, 158] on input "cl" at bounding box center [158, 153] width 111 height 9
type input "c"
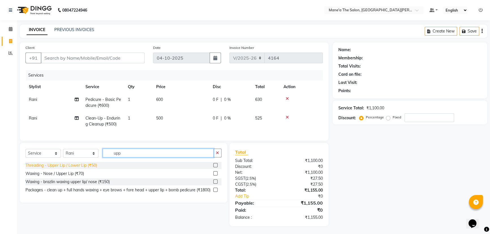
type input "upp"
drag, startPoint x: 84, startPoint y: 169, endPoint x: 119, endPoint y: 168, distance: 34.5
click at [86, 169] on div "Threading - Upper Lip / Lower Lip (₹50)" at bounding box center [61, 166] width 72 height 6
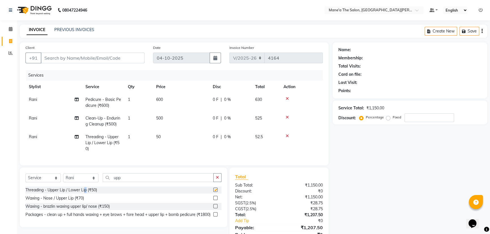
checkbox input "false"
click at [287, 137] on icon at bounding box center [287, 136] width 3 height 4
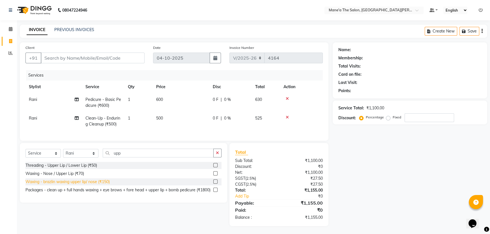
click at [83, 185] on div "Waxing - brazlin waxing upper lip/ nose (₹150)" at bounding box center [67, 182] width 84 height 6
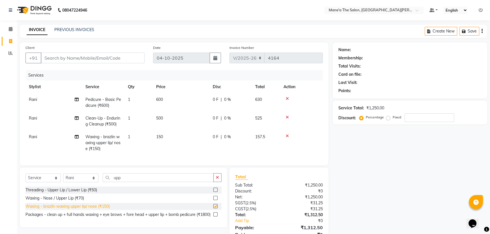
checkbox input "false"
click at [130, 181] on input "upp" at bounding box center [158, 177] width 111 height 9
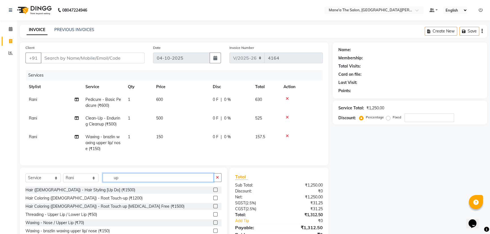
type input "u"
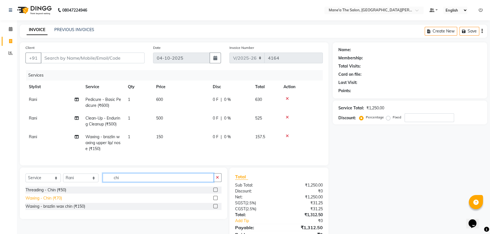
type input "chi"
click at [45, 201] on div "Waxing - Chin (₹70)" at bounding box center [43, 199] width 37 height 6
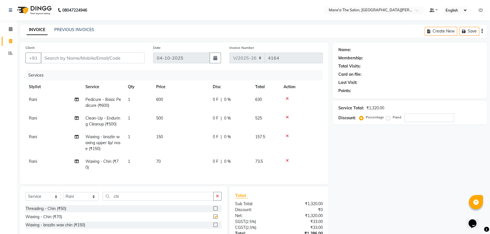
checkbox input "false"
click at [78, 228] on div "Waxing - brazlin wax chin (₹150)" at bounding box center [55, 225] width 60 height 6
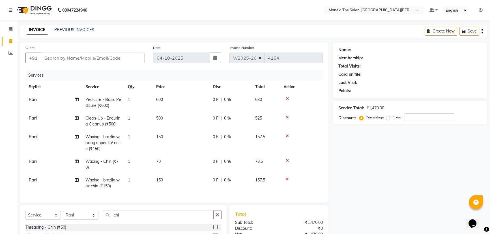
checkbox input "false"
click at [288, 159] on icon at bounding box center [287, 161] width 3 height 4
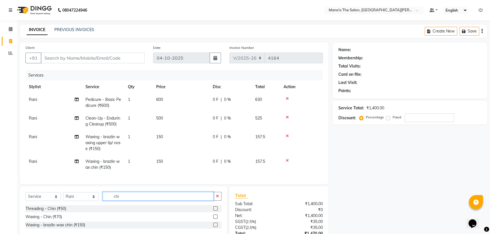
click at [145, 200] on input "chi" at bounding box center [158, 196] width 111 height 9
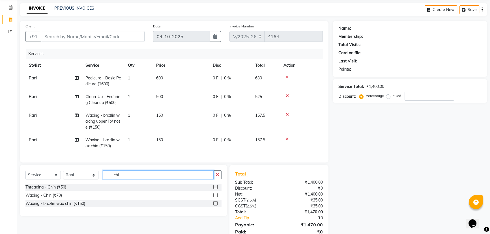
scroll to position [48, 0]
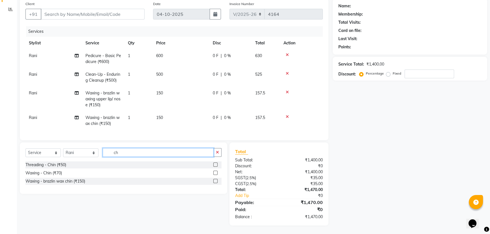
type input "c"
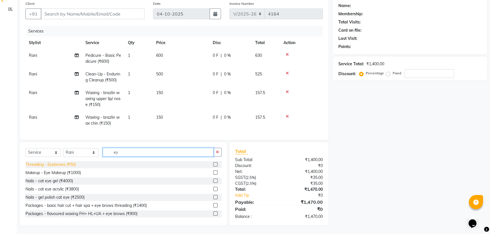
type input "ey"
click at [51, 164] on div "Threading - Eyebrows (₹50)" at bounding box center [50, 165] width 50 height 6
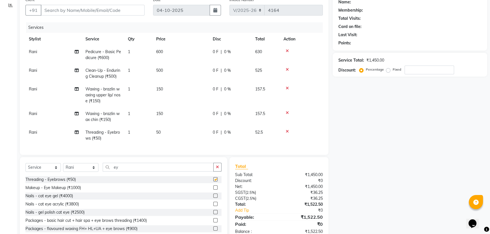
checkbox input "false"
click at [124, 170] on input "ey" at bounding box center [158, 167] width 111 height 9
type input "e"
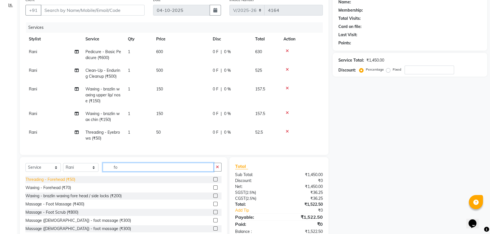
type input "fo"
click at [56, 183] on div "Threading - Forehead (₹50)" at bounding box center [50, 180] width 50 height 6
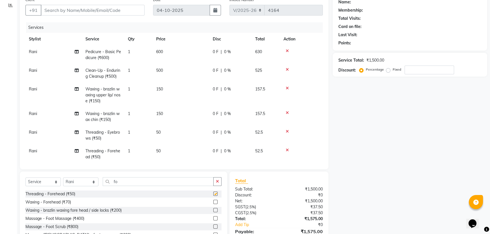
checkbox input "false"
click at [73, 13] on input "Client" at bounding box center [93, 10] width 104 height 11
type input "9"
type input "0"
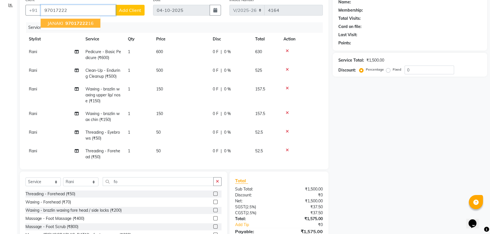
click at [70, 24] on span "97017222" at bounding box center [76, 23] width 23 height 6
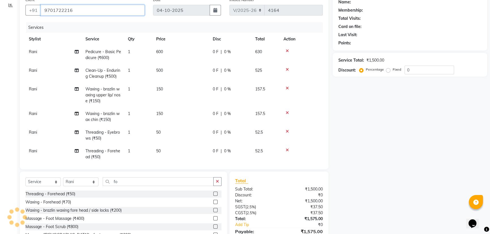
type input "9701722216"
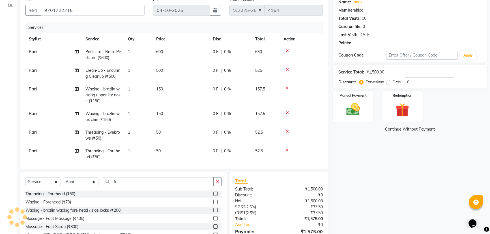
select select "1: Object"
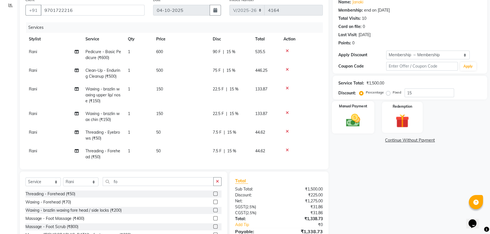
click at [365, 110] on div "Manual Payment" at bounding box center [353, 117] width 42 height 32
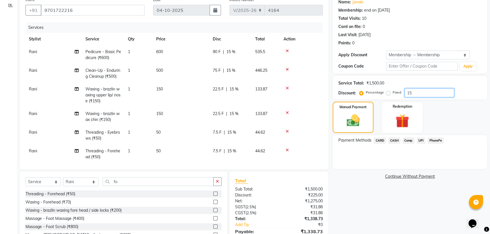
click at [419, 92] on input "15" at bounding box center [430, 93] width 50 height 9
type input "1"
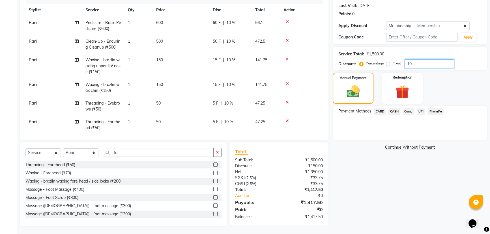
scroll to position [77, 0]
click at [436, 110] on span "PhonePe" at bounding box center [436, 111] width 16 height 7
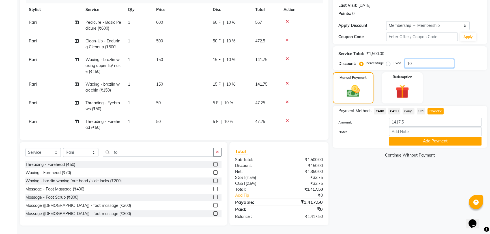
click at [421, 64] on input "10" at bounding box center [430, 63] width 50 height 9
type input "1"
type input "10"
click at [450, 141] on button "Add Payment" at bounding box center [435, 141] width 93 height 9
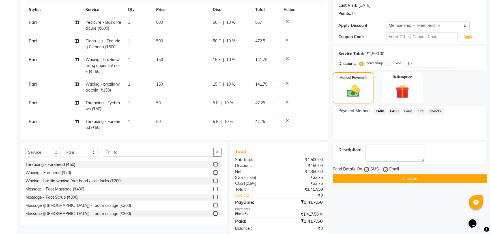
scroll to position [89, 0]
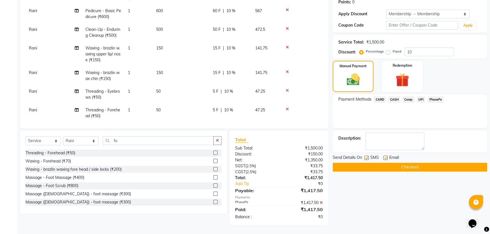
click at [363, 168] on button "Checkout" at bounding box center [410, 167] width 155 height 9
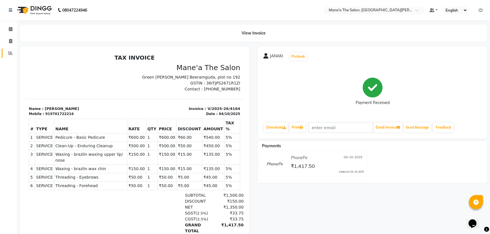
click at [9, 53] on icon at bounding box center [10, 53] width 4 height 4
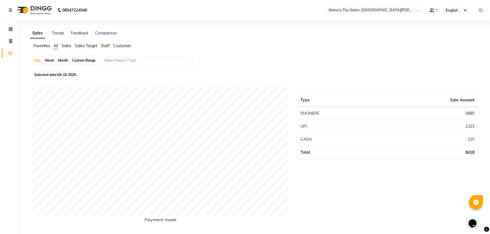
click at [64, 60] on div "Month" at bounding box center [63, 61] width 13 height 8
select select "10"
select select "2025"
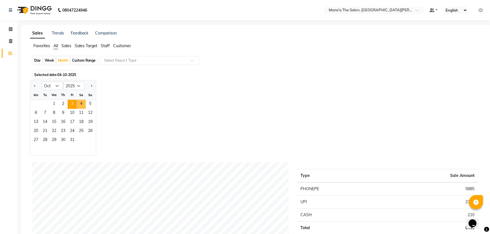
click at [71, 102] on span "3" at bounding box center [72, 104] width 9 height 9
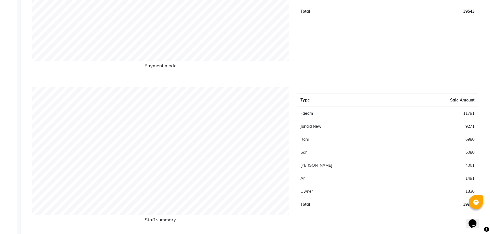
scroll to position [25, 0]
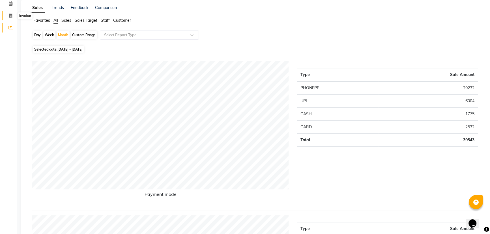
click at [9, 14] on icon at bounding box center [10, 16] width 3 height 4
select select "7205"
select select "service"
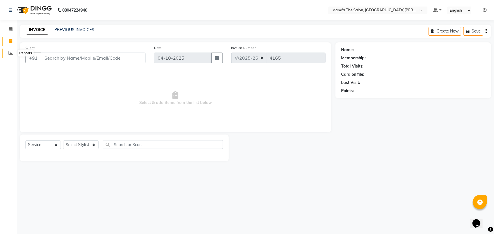
click at [10, 51] on icon at bounding box center [10, 53] width 4 height 4
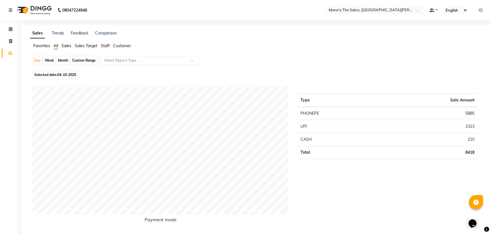
click at [60, 59] on div "Month" at bounding box center [63, 61] width 13 height 8
select select "10"
select select "2025"
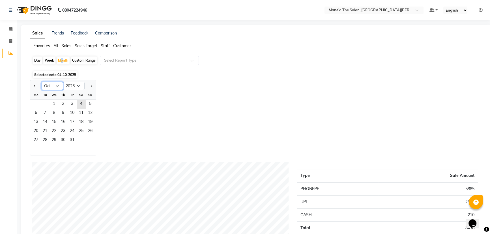
click at [57, 87] on select "Jan Feb Mar Apr May Jun [DATE] Aug Sep Oct Nov Dec" at bounding box center [53, 86] width 22 height 8
select select "9"
click at [42, 82] on select "Jan Feb Mar Apr May Jun [DATE] Aug Sep Oct Nov Dec" at bounding box center [53, 86] width 22 height 8
click at [48, 106] on span "2" at bounding box center [44, 104] width 9 height 9
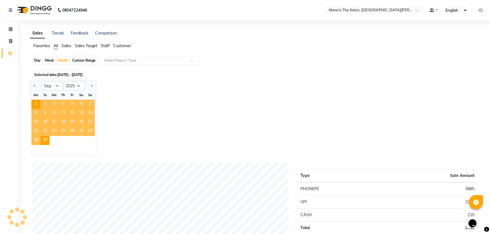
click at [54, 83] on ngb-datepicker-navigation "Jan Feb Mar Apr May Jun [DATE] Aug Sep Oct Nov [DATE] 2016 2017 2018 2019 2020 …" at bounding box center [63, 86] width 66 height 9
click at [54, 83] on select "Jan Feb Mar Apr May Jun [DATE] Aug Sep Oct Nov Dec" at bounding box center [53, 86] width 22 height 8
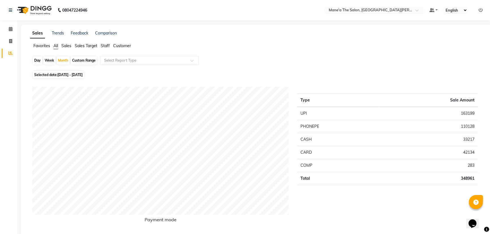
click at [50, 72] on span "Selected date: [DATE] - [DATE]" at bounding box center [58, 74] width 51 height 7
select select "9"
select select "2025"
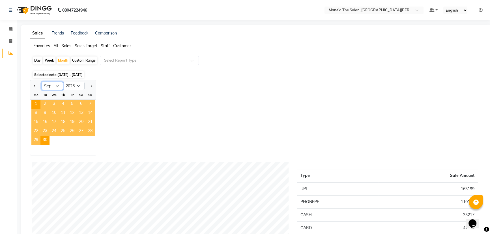
click at [56, 86] on select "Jan Feb Mar Apr May Jun [DATE] Aug Sep Oct Nov Dec" at bounding box center [53, 86] width 22 height 8
click at [71, 105] on span "5" at bounding box center [72, 104] width 9 height 9
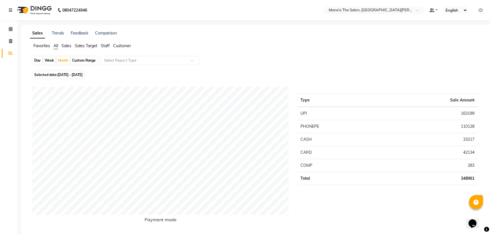
click at [107, 44] on span "Staff" at bounding box center [105, 45] width 9 height 5
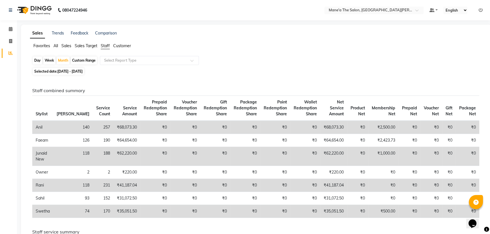
click at [75, 72] on span "[DATE] - [DATE]" at bounding box center [69, 71] width 25 height 4
select select "9"
select select "2025"
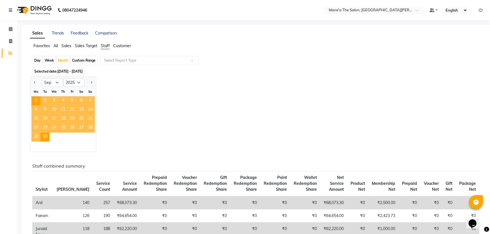
click at [64, 110] on span "11" at bounding box center [63, 110] width 9 height 9
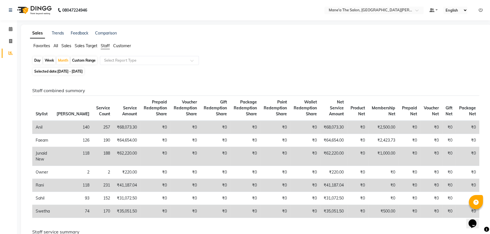
click at [92, 45] on span "Sales Target" at bounding box center [86, 45] width 23 height 5
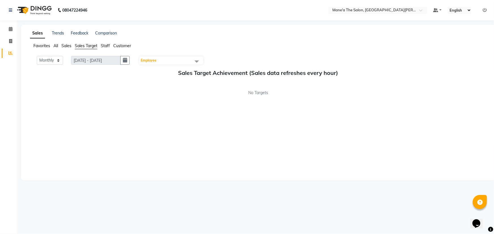
click at [285, 80] on div "Sales Target Achievement (Sales data refreshes every hour) No Targets" at bounding box center [258, 83] width 456 height 26
click at [127, 60] on icon "button" at bounding box center [125, 60] width 4 height 0
select select "10"
select select "2025"
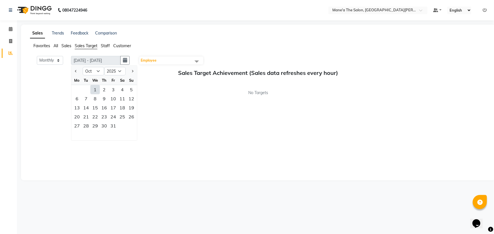
click at [100, 88] on div "1" at bounding box center [95, 89] width 9 height 9
type input "[DATE] - [DATE]"
drag, startPoint x: 104, startPoint y: 89, endPoint x: 114, endPoint y: 92, distance: 10.5
click at [114, 92] on div "1 2 3 4 5" at bounding box center [104, 89] width 66 height 9
click at [120, 89] on div "4" at bounding box center [122, 89] width 9 height 9
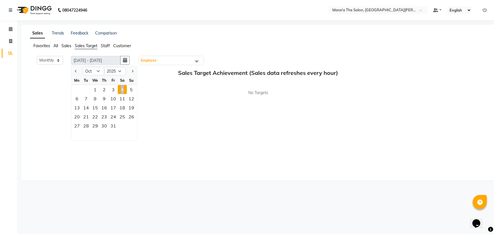
click at [120, 89] on div "4" at bounding box center [122, 89] width 9 height 9
click at [154, 60] on span "Employee" at bounding box center [149, 60] width 16 height 4
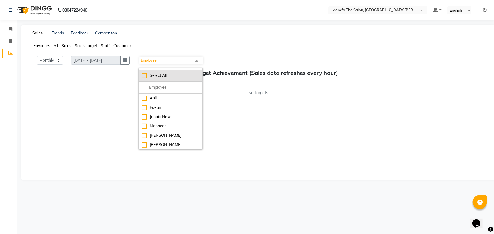
click at [147, 77] on div "Select All" at bounding box center [171, 76] width 58 height 6
checkbox input "true"
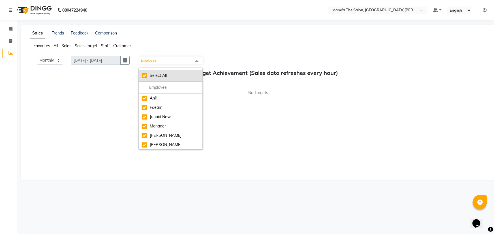
checkbox input "true"
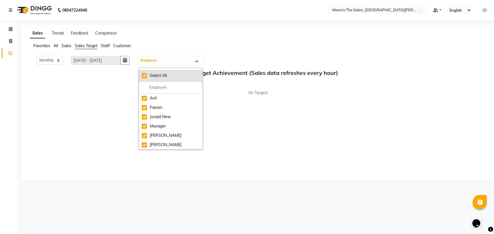
checkbox input "true"
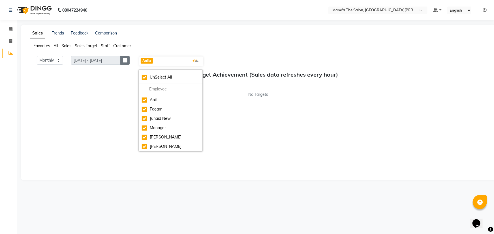
click at [125, 60] on icon "button" at bounding box center [125, 60] width 4 height 0
select select "10"
select select "2025"
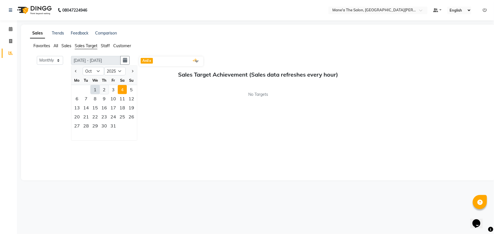
click at [107, 91] on div "2" at bounding box center [104, 89] width 9 height 9
click at [112, 97] on div "10" at bounding box center [113, 98] width 9 height 9
click at [59, 60] on select "Monthly Weekly" at bounding box center [50, 60] width 26 height 9
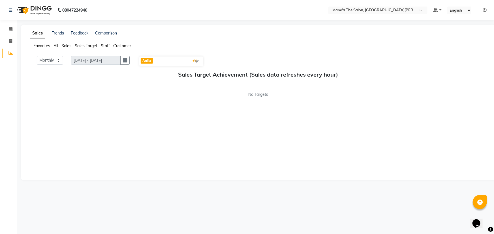
drag, startPoint x: 43, startPoint y: 53, endPoint x: 45, endPoint y: 57, distance: 4.6
click at [45, 56] on app-reports "Favorites All Sales Sales Target Staff Customer Monthly Weekly [DATE] - [DATE] …" at bounding box center [258, 109] width 463 height 132
click at [45, 58] on select "Monthly Weekly" at bounding box center [50, 60] width 26 height 9
select select "Weekly"
click at [37, 56] on select "Monthly Weekly" at bounding box center [50, 60] width 26 height 9
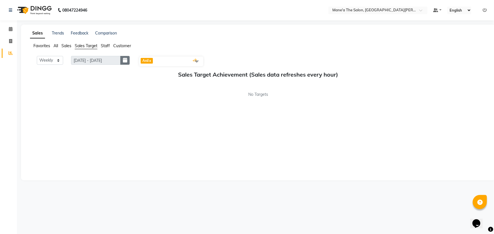
click at [126, 60] on icon "button" at bounding box center [125, 60] width 4 height 0
select select "9"
select select "2025"
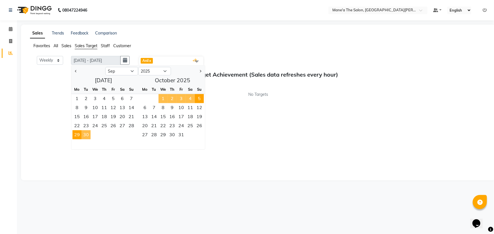
click at [111, 80] on div "[DATE] Mo Tu We Th Fr Sa Su 1 2 3 4 5 6 7 8 9 10 11 12 13 14 15 16 17 18 19 20 …" at bounding box center [138, 113] width 134 height 74
click at [127, 105] on span "14" at bounding box center [131, 107] width 9 height 9
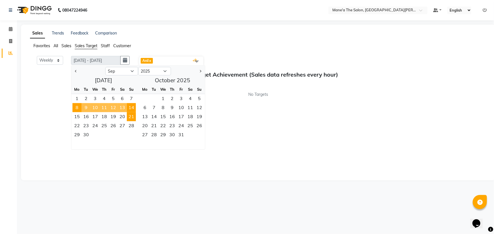
click at [134, 113] on span "21" at bounding box center [131, 116] width 9 height 9
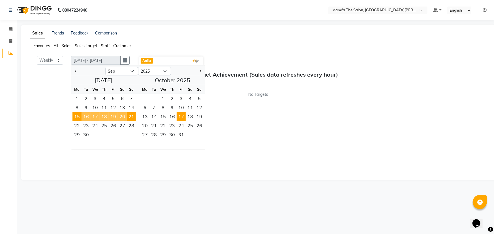
click at [178, 116] on span "17" at bounding box center [181, 116] width 9 height 9
type input "[DATE] - [DATE]"
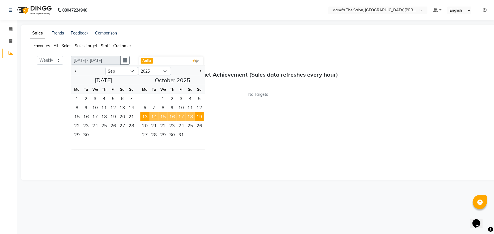
click at [172, 114] on span "16" at bounding box center [172, 116] width 9 height 9
click at [160, 52] on div "Favorites All Sales Sales Target Staff Customer" at bounding box center [258, 48] width 465 height 11
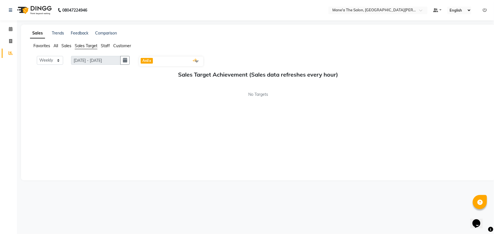
click at [151, 61] on link "x" at bounding box center [150, 61] width 3 height 4
checkbox input "false"
click at [144, 59] on span "Faeam x" at bounding box center [149, 61] width 17 height 6
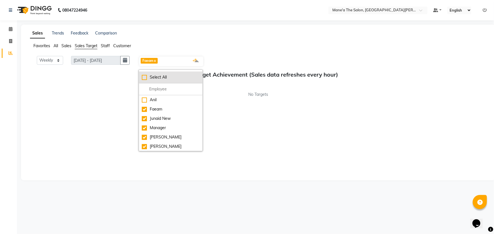
click at [145, 76] on div "Select All" at bounding box center [171, 77] width 58 height 6
checkbox input "true"
click at [145, 76] on div "UnSelect All" at bounding box center [171, 77] width 58 height 6
checkbox input "false"
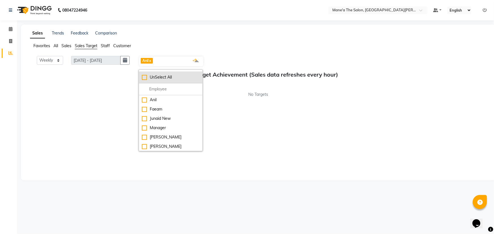
checkbox input "false"
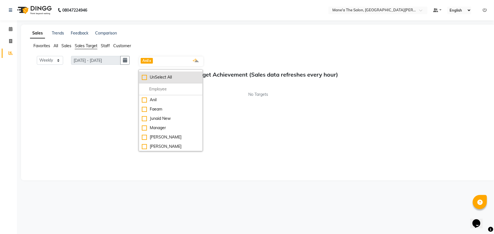
checkbox input "false"
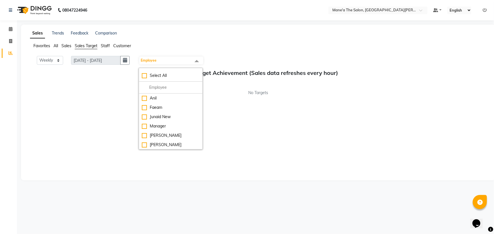
click at [119, 45] on span "Customer" at bounding box center [122, 45] width 18 height 5
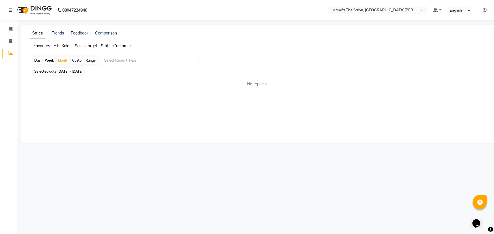
click at [78, 59] on div "Custom Range" at bounding box center [84, 61] width 26 height 8
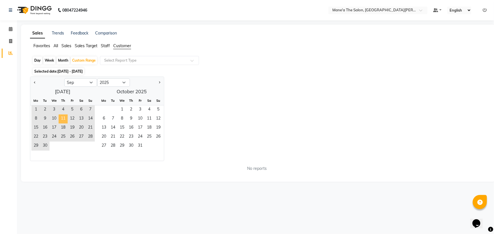
click at [65, 118] on span "11" at bounding box center [63, 119] width 9 height 9
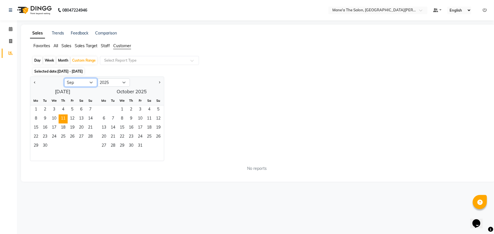
click at [80, 82] on select "Jan Feb Mar Apr May Jun [DATE] Aug Sep Oct Nov Dec" at bounding box center [80, 82] width 33 height 8
click at [64, 78] on select "Jan Feb Mar Apr May Jun [DATE] Aug Sep Oct Nov Dec" at bounding box center [80, 82] width 33 height 8
drag, startPoint x: 48, startPoint y: 109, endPoint x: 56, endPoint y: 116, distance: 11.2
click at [53, 113] on div "1 2 3 4 5 6" at bounding box center [62, 110] width 65 height 9
click at [67, 142] on span "31" at bounding box center [63, 146] width 9 height 9
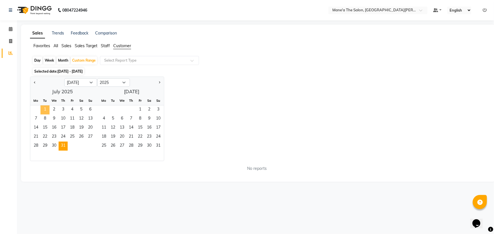
click at [48, 108] on span "1" at bounding box center [44, 110] width 9 height 9
click at [37, 61] on div "Day" at bounding box center [37, 61] width 9 height 8
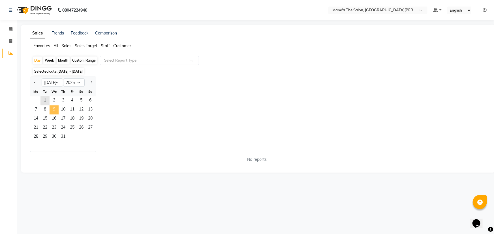
click at [52, 107] on span "9" at bounding box center [54, 110] width 9 height 9
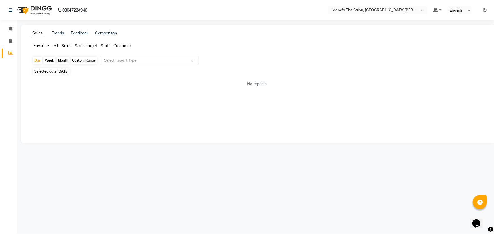
click at [48, 46] on span "Favorites" at bounding box center [41, 45] width 17 height 5
click at [38, 46] on span "Favorites" at bounding box center [41, 45] width 17 height 5
click at [55, 29] on div "Sales Trends Feedback Comparison Favorites All Sales Sales Target Staff [DATE] …" at bounding box center [258, 84] width 474 height 119
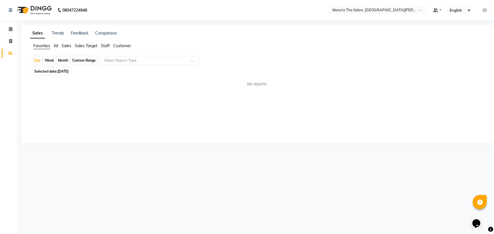
click at [56, 45] on span "All" at bounding box center [55, 45] width 5 height 5
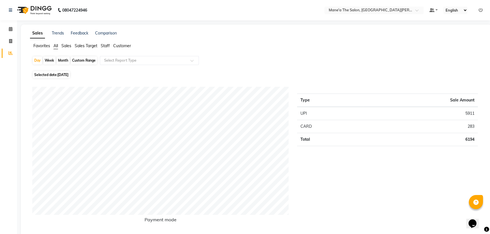
click at [64, 44] on span "Sales" at bounding box center [66, 45] width 10 height 5
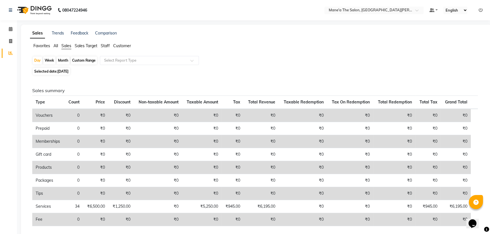
click at [42, 45] on span "Favorites" at bounding box center [41, 45] width 17 height 5
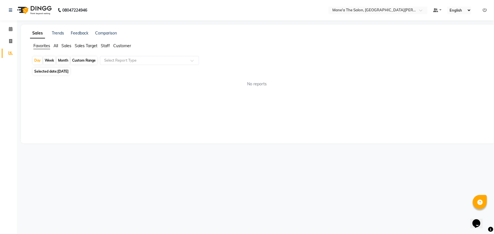
click at [44, 60] on div "Week" at bounding box center [49, 61] width 12 height 8
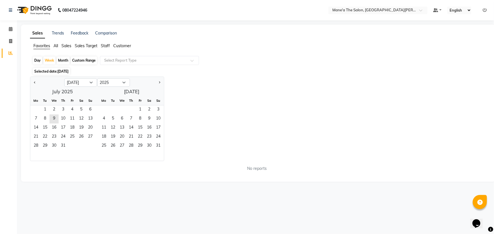
click at [47, 72] on span "Selected date: [DATE]" at bounding box center [51, 71] width 37 height 7
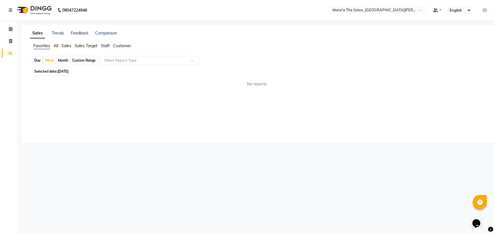
click at [52, 71] on span "Selected date: [DATE]" at bounding box center [51, 71] width 37 height 7
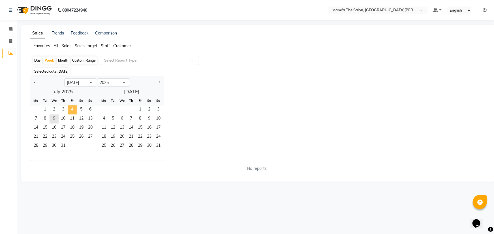
click at [74, 113] on span "4" at bounding box center [72, 110] width 9 height 9
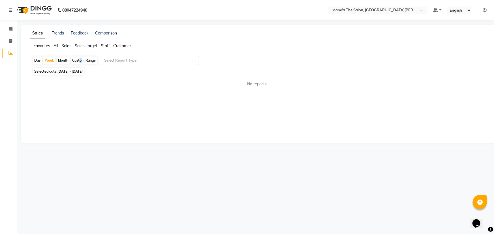
click at [79, 62] on div "Custom Range" at bounding box center [84, 61] width 26 height 8
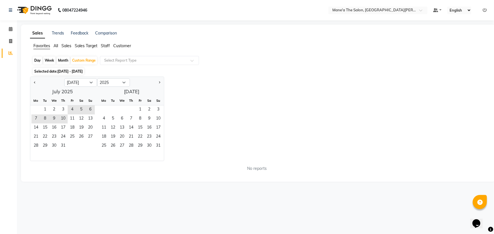
click at [66, 46] on span "Sales" at bounding box center [66, 45] width 10 height 5
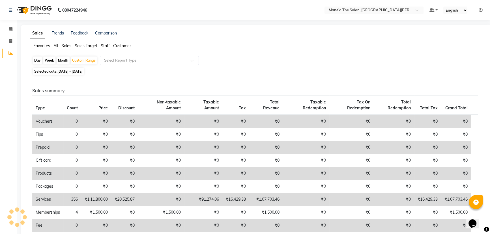
click at [66, 46] on span "Sales" at bounding box center [66, 45] width 10 height 5
click at [14, 40] on span at bounding box center [11, 41] width 10 height 7
